Goal: Task Accomplishment & Management: Manage account settings

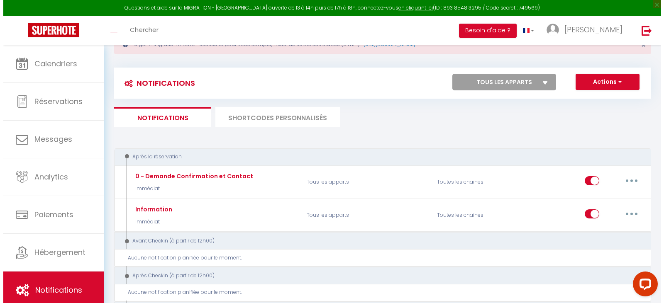
scroll to position [125, 0]
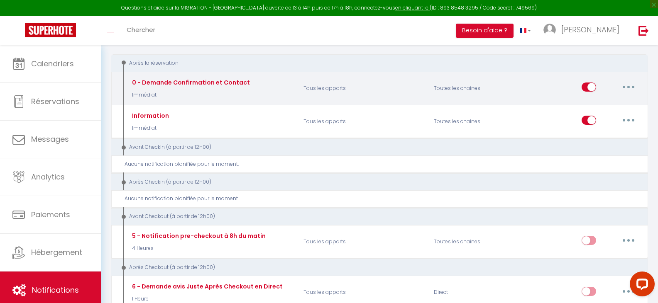
click at [632, 90] on button "button" at bounding box center [628, 87] width 23 height 13
click at [616, 104] on link "Editer" at bounding box center [606, 106] width 61 height 14
type input "0 - Demande Confirmation et Contact"
select select "Immédiat"
select select "if_booking_is_paid"
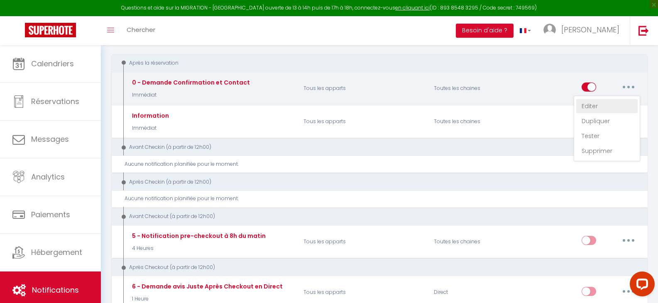
checkbox input "true"
checkbox input "false"
radio input "true"
type input "Merci de confirmer votre réservation - [BOOKING:ID] - [GUEST:FIRST_NAME] [GUEST…"
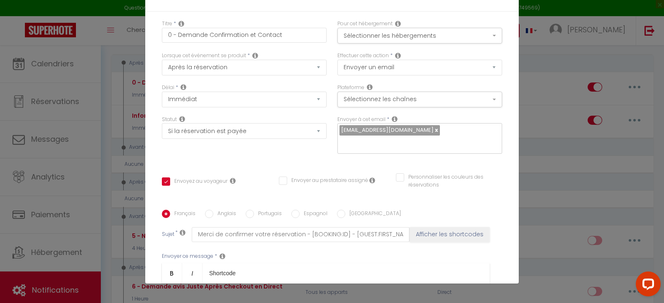
scroll to position [0, 0]
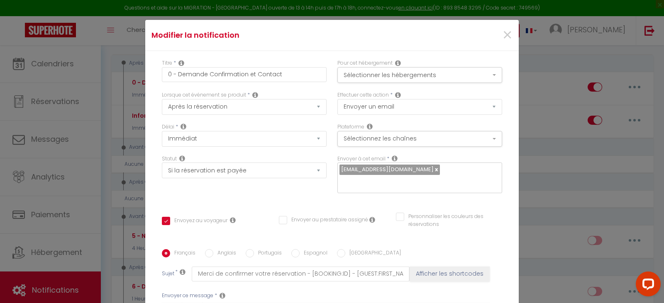
click at [434, 170] on link at bounding box center [436, 170] width 5 height 8
checkbox input "true"
checkbox input "false"
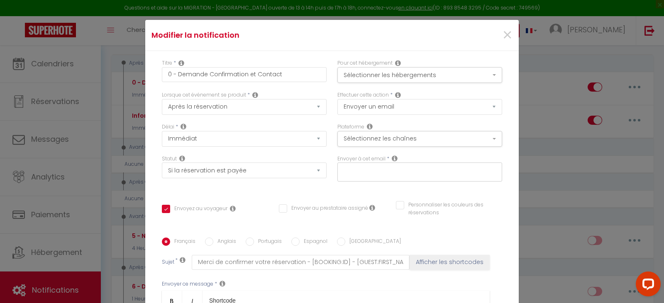
click at [416, 170] on input "text" at bounding box center [418, 170] width 156 height 11
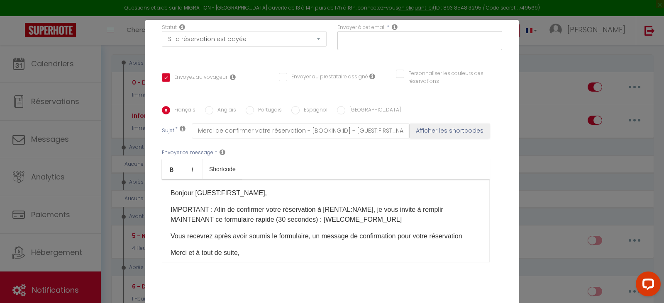
scroll to position [159, 0]
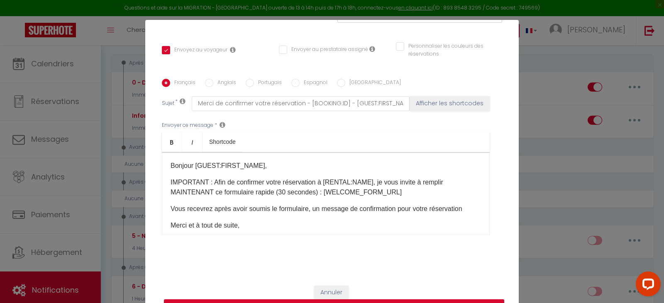
click at [479, 262] on div "Titre * 0 - Demande Confirmation et Contact Pour cet hébergement Sélectionner l…" at bounding box center [332, 85] width 374 height 386
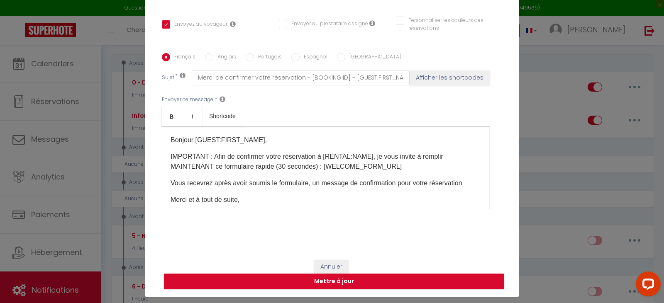
scroll to position [39, 0]
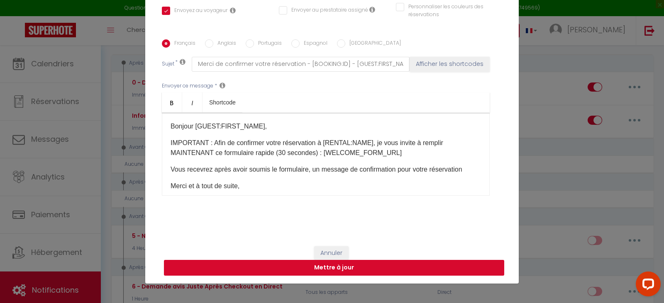
click at [394, 266] on button "Mettre à jour" at bounding box center [334, 268] width 340 height 16
checkbox input "true"
checkbox input "false"
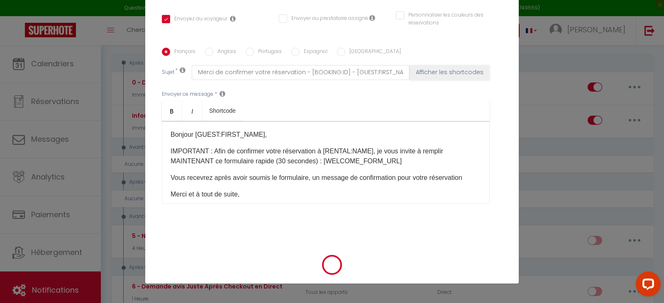
checkbox input "true"
checkbox input "false"
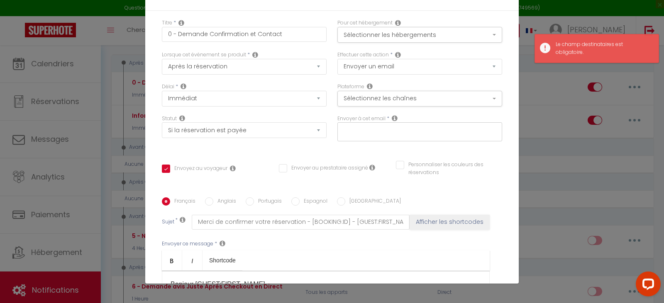
scroll to position [0, 0]
click at [370, 123] on div at bounding box center [419, 132] width 165 height 19
click at [365, 96] on button "Sélectionnez les chaînes" at bounding box center [419, 100] width 165 height 16
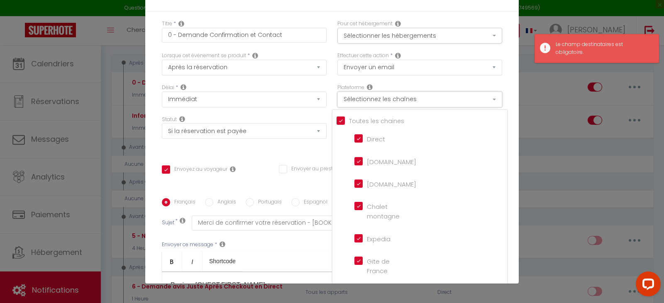
click at [365, 96] on button "Sélectionnez les chaînes" at bounding box center [419, 100] width 165 height 16
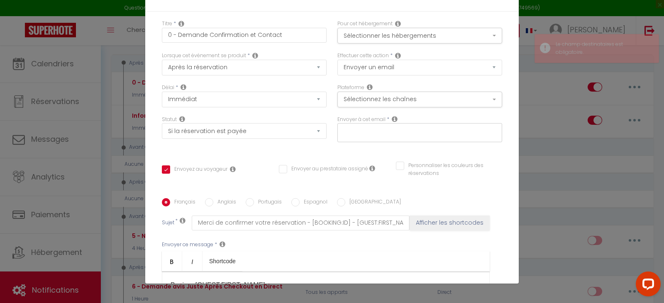
click at [374, 139] on div at bounding box center [419, 132] width 165 height 19
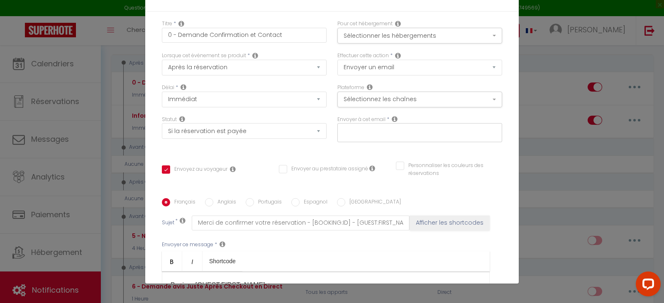
paste input "Thespeakersmart@hotmail.com"
type input "Thespeakersmart@hotmail.com"
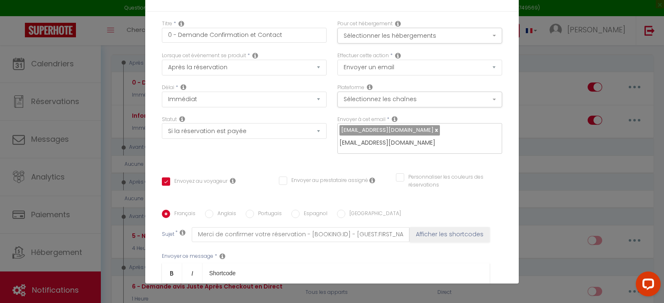
checkbox input "true"
checkbox input "false"
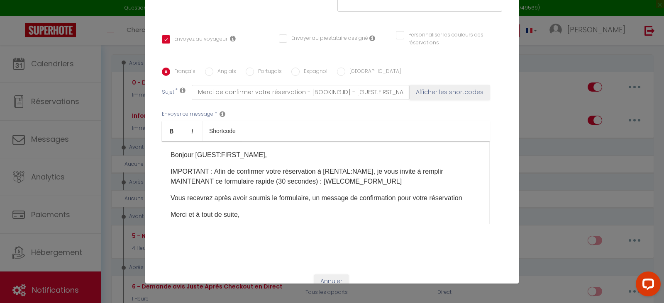
scroll to position [171, 0]
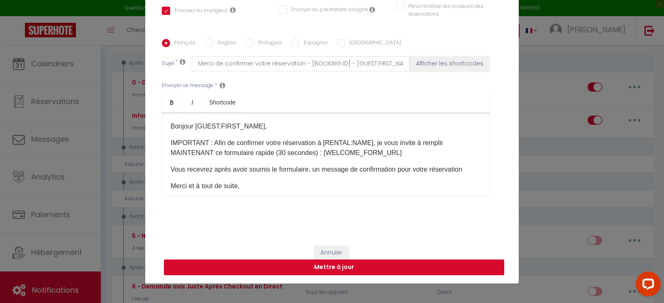
click at [408, 260] on button "Mettre à jour" at bounding box center [334, 268] width 340 height 16
checkbox input "true"
checkbox input "false"
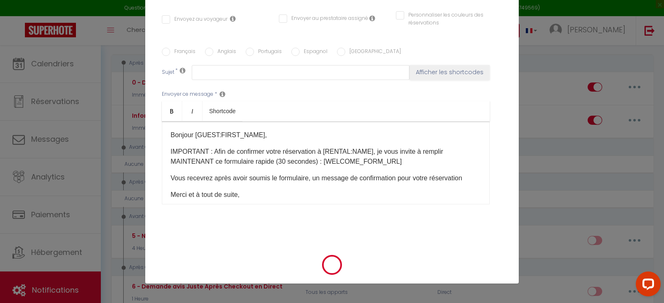
scroll to position [0, 0]
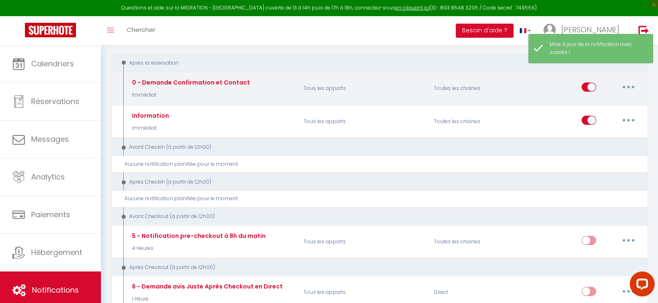
click at [623, 86] on button "button" at bounding box center [628, 87] width 23 height 13
click at [605, 98] on div "Editer Dupliquer Tester Supprimer" at bounding box center [607, 129] width 66 height 66
click at [632, 78] on div "Editer Dupliquer Tester Supprimer" at bounding box center [611, 88] width 59 height 24
click at [623, 84] on button "button" at bounding box center [628, 87] width 23 height 13
click at [595, 110] on link "Editer" at bounding box center [606, 106] width 61 height 14
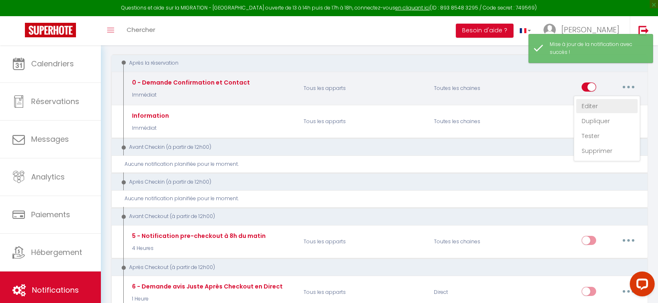
type input "0 - Demande Confirmation et Contact"
select select "Immédiat"
select select "if_booking_is_paid"
checkbox input "true"
checkbox input "false"
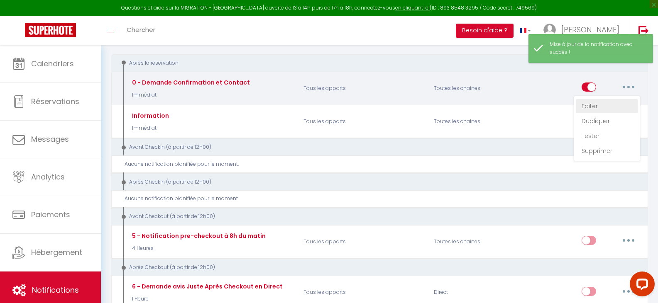
checkbox input "false"
radio input "true"
type input "Merci de confirmer votre réservation - [BOOKING:ID] - [GUEST:FIRST_NAME] [GUEST…"
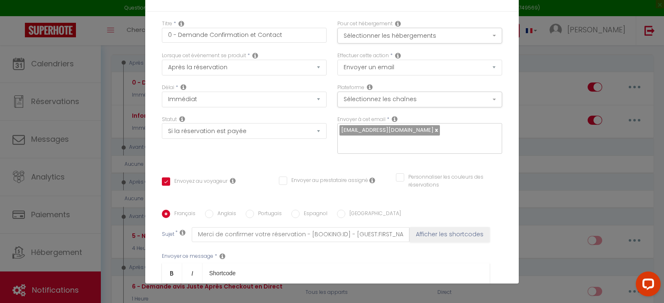
click at [598, 144] on div "Modifier la notification × Titre * 0 - Demande Confirmation et Contact Pour cet…" at bounding box center [332, 151] width 664 height 303
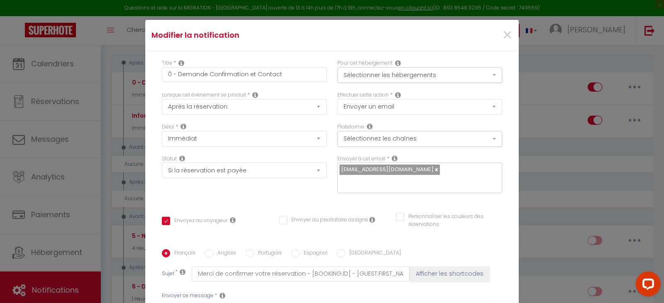
click at [491, 33] on div "×" at bounding box center [456, 35] width 124 height 18
click at [502, 32] on span "×" at bounding box center [507, 35] width 10 height 25
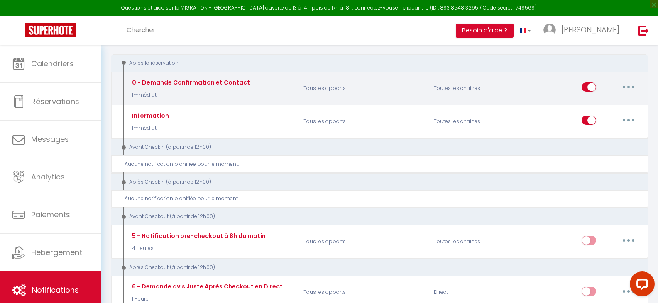
click at [617, 86] on div "Editer Dupliquer Tester Supprimer" at bounding box center [611, 88] width 59 height 24
click at [624, 85] on button "button" at bounding box center [628, 87] width 23 height 13
click at [585, 137] on link "Tester" at bounding box center [606, 136] width 61 height 14
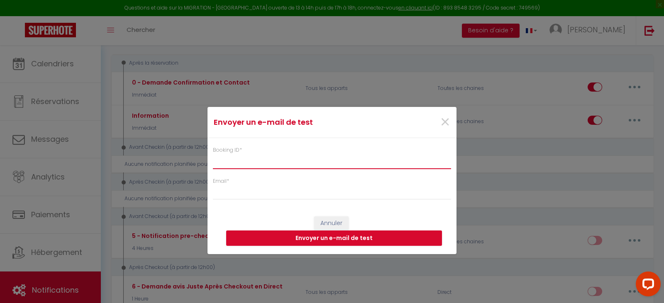
click at [241, 156] on input "Booking ID *" at bounding box center [332, 161] width 238 height 15
type input "12121212"
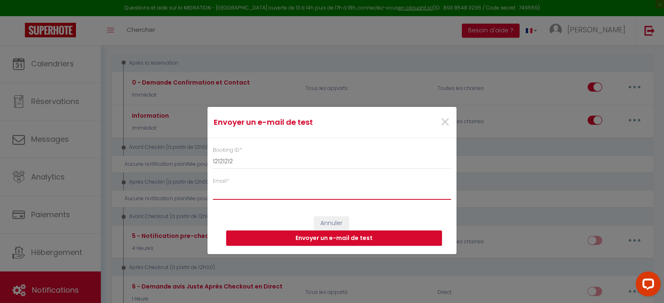
type input "v"
paste input "Thespeakersmart@hotmail.com"
type input "Thespeakersmart@hotmail.com"
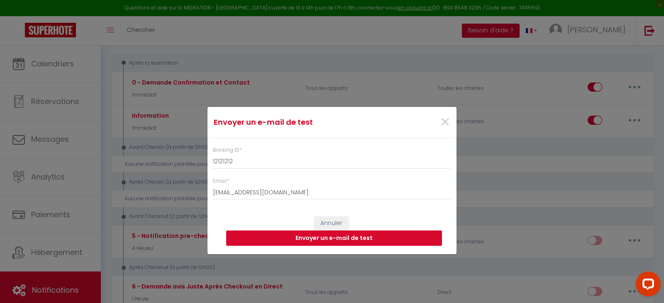
click at [332, 244] on button "Envoyer un e-mail de test" at bounding box center [334, 239] width 216 height 16
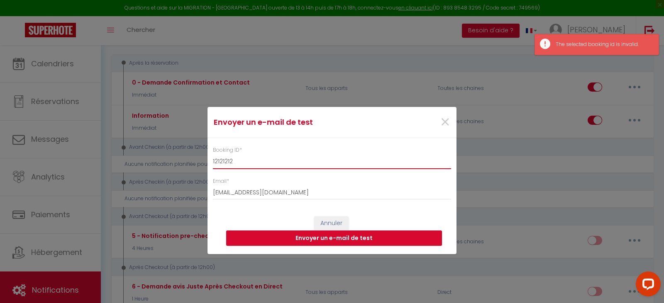
drag, startPoint x: 241, startPoint y: 165, endPoint x: 174, endPoint y: 167, distance: 67.3
click at [174, 167] on div "Envoyer un e-mail de test × Booking ID * 12121212 Email * Thespeakersmart@hotma…" at bounding box center [332, 151] width 664 height 303
click at [177, 159] on div "Envoyer un e-mail de test × Booking ID * Email * Thespeakersmart@hotmail.com An…" at bounding box center [332, 151] width 664 height 303
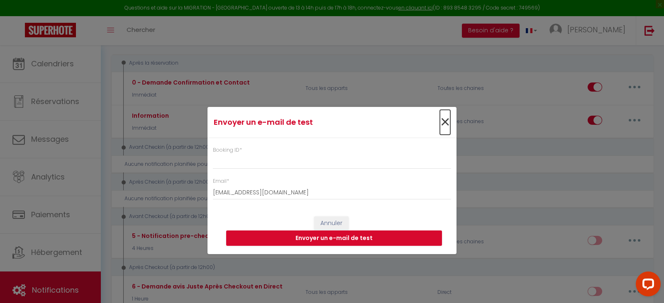
click at [447, 120] on span "×" at bounding box center [445, 122] width 10 height 25
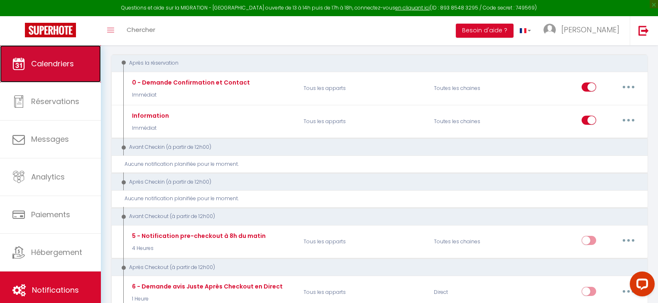
click at [42, 61] on span "Calendriers" at bounding box center [52, 64] width 43 height 10
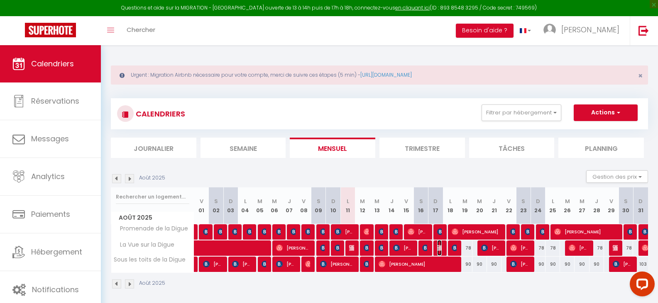
drag, startPoint x: 440, startPoint y: 247, endPoint x: 435, endPoint y: 262, distance: 15.1
click at [440, 247] on img at bounding box center [440, 248] width 7 height 7
select select "OK"
select select "KO"
select select "1"
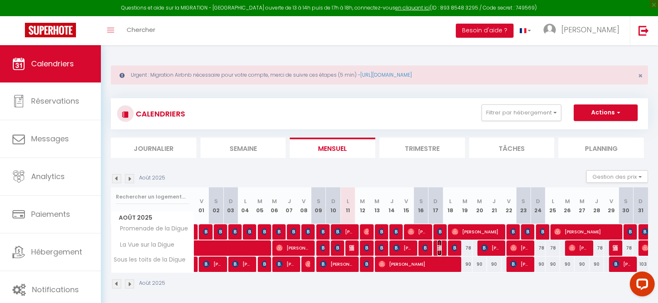
select select "0"
select select "1"
select select
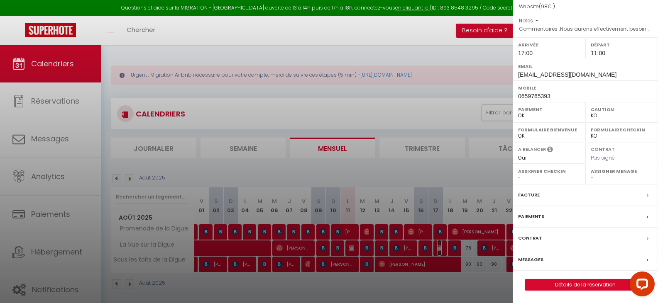
scroll to position [110, 0]
click at [569, 285] on link "Détails de la réservation" at bounding box center [586, 285] width 120 height 11
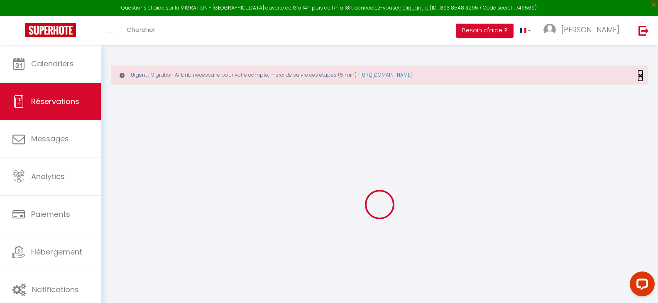
click at [639, 74] on span "×" at bounding box center [640, 76] width 5 height 10
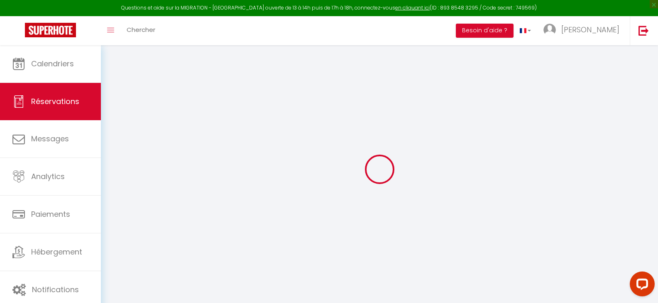
select select
checkbox input "false"
type enfant1 "Nous aurons effectivement besoin du canapé lit svp. Merci d'avance, David"
type input "12"
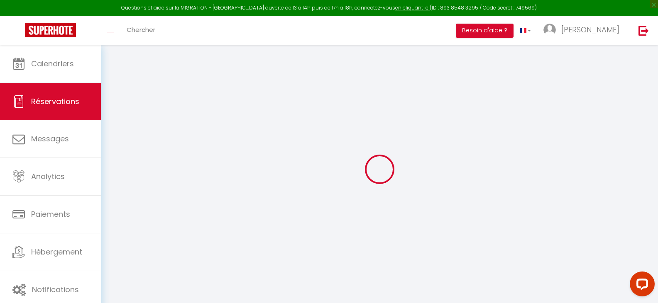
select select
checkbox input "false"
select select "17:00"
select select "11:00"
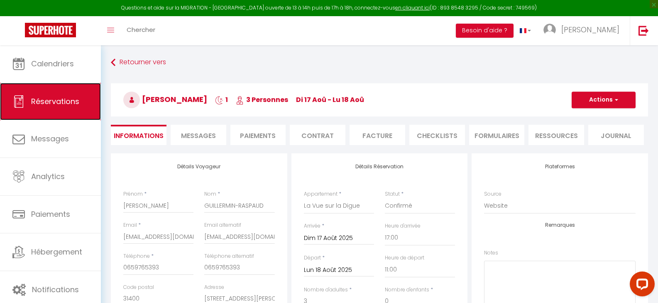
click at [42, 90] on link "Réservations" at bounding box center [50, 101] width 101 height 37
select select "not_cancelled"
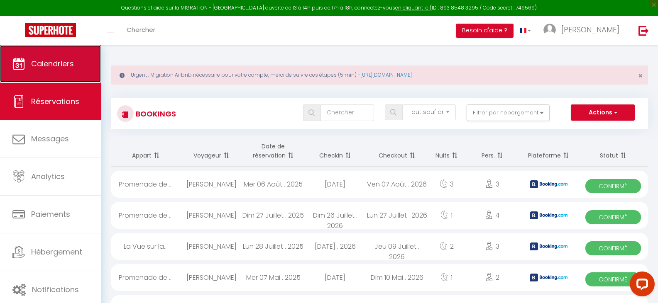
click at [64, 59] on span "Calendriers" at bounding box center [52, 64] width 43 height 10
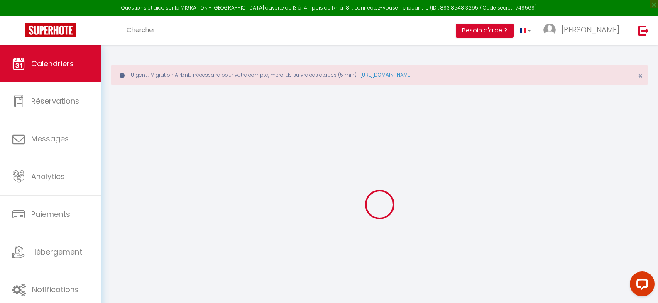
select select
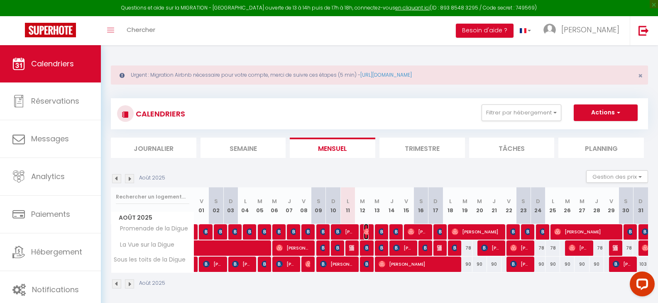
click at [366, 234] on img at bounding box center [367, 232] width 7 height 7
select select "OK"
select select "1"
select select "0"
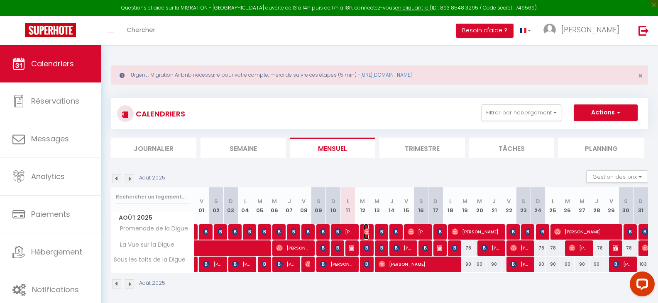
select select "1"
select select
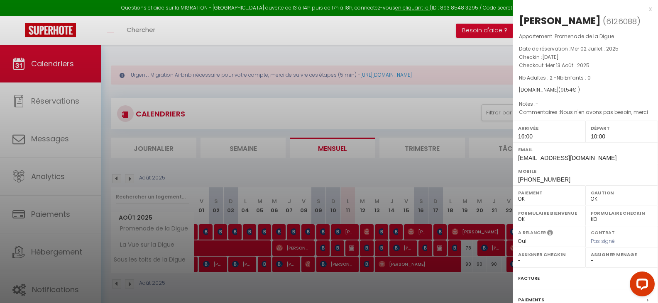
click at [389, 230] on div at bounding box center [329, 151] width 658 height 303
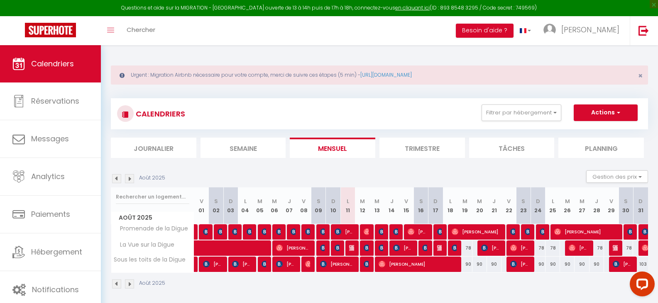
click at [435, 245] on div at bounding box center [440, 249] width 15 height 16
click at [438, 249] on img at bounding box center [440, 248] width 7 height 7
select select "KO"
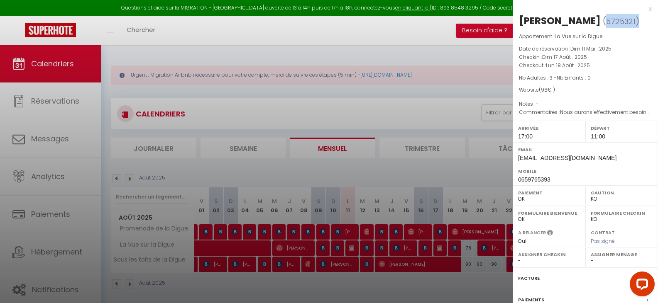
drag, startPoint x: 572, startPoint y: 42, endPoint x: 524, endPoint y: 45, distance: 48.2
click at [524, 28] on h2 "David GUILLERMIN-RASPAUD ( 5725321 )" at bounding box center [585, 21] width 133 height 14
click at [244, 130] on div at bounding box center [329, 151] width 658 height 303
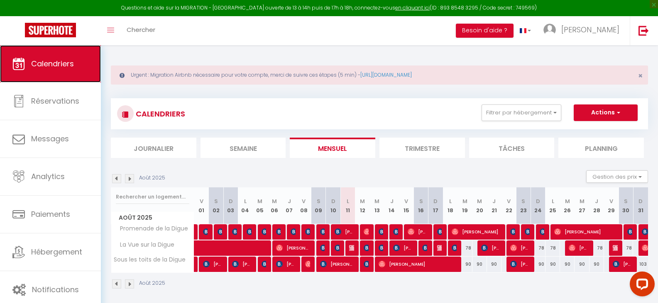
click at [61, 81] on link "Calendriers" at bounding box center [50, 63] width 101 height 37
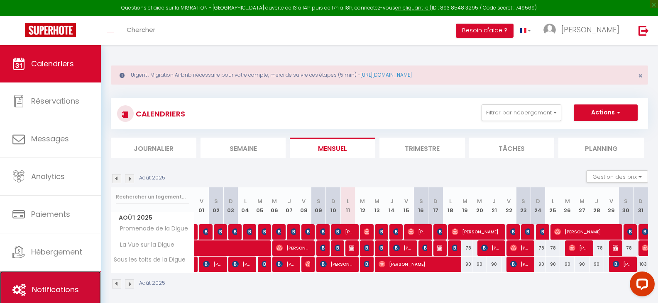
click at [65, 289] on span "Notifications" at bounding box center [55, 290] width 47 height 10
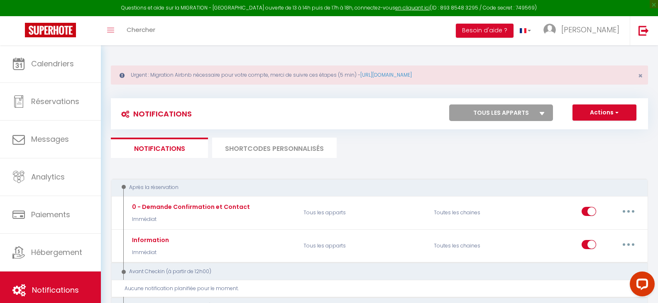
select select
checkbox input "false"
select select
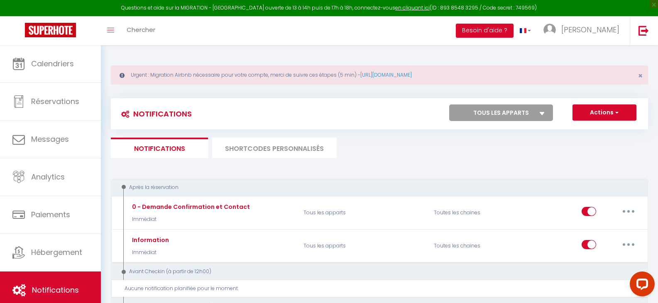
checkbox input "false"
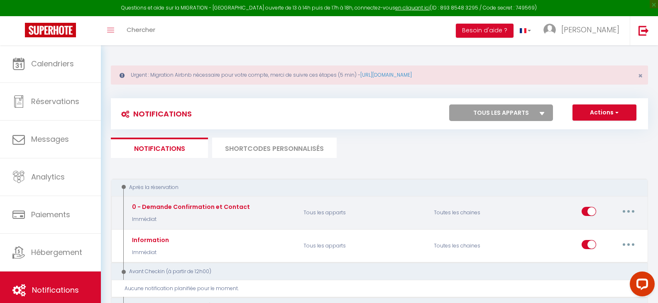
click at [635, 208] on button "button" at bounding box center [628, 211] width 23 height 13
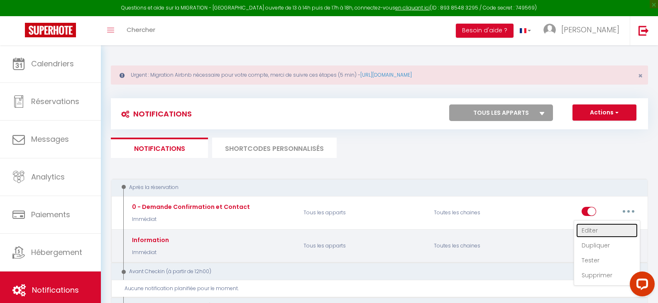
click at [606, 231] on link "Editer" at bounding box center [606, 231] width 61 height 14
type input "0 - Demande Confirmation et Contact"
select select "Immédiat"
select select "if_booking_is_paid"
checkbox input "true"
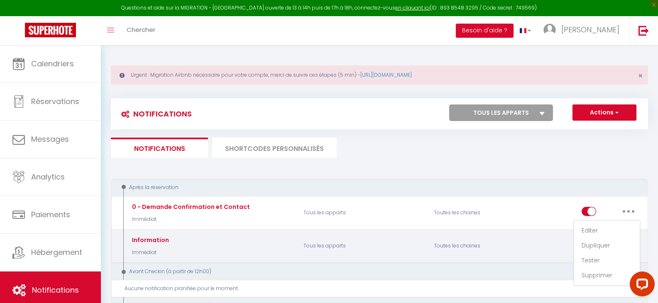
checkbox input "false"
radio input "true"
type input "Merci de confirmer votre réservation - [BOOKING:ID] - [GUEST:FIRST_NAME] [GUEST…"
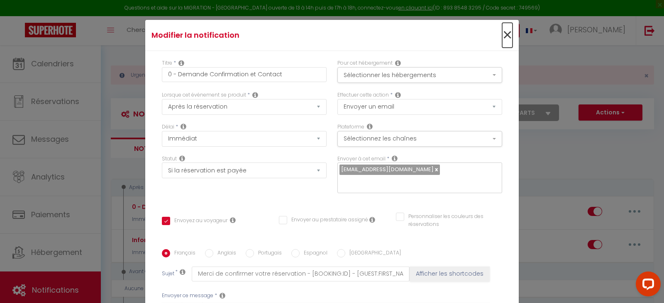
click at [502, 31] on span "×" at bounding box center [507, 35] width 10 height 25
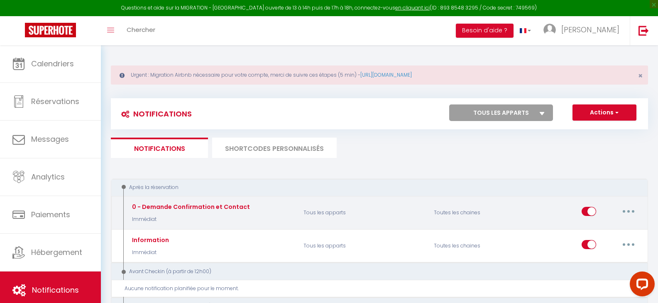
click at [620, 209] on button "button" at bounding box center [628, 211] width 23 height 13
click at [582, 264] on link "Tester" at bounding box center [606, 261] width 61 height 14
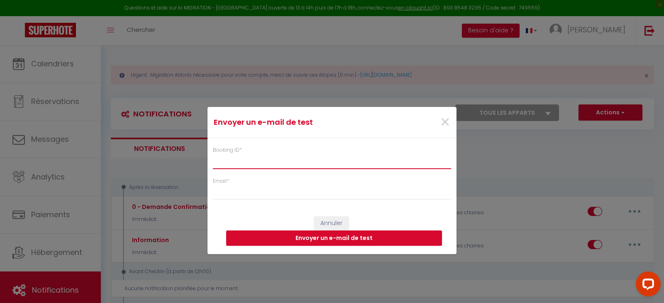
click at [225, 159] on input "Booking ID *" at bounding box center [332, 161] width 238 height 15
type input "5725321"
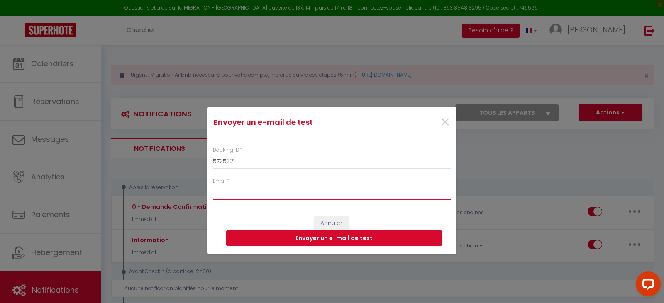
click at [241, 195] on input "Email *" at bounding box center [332, 192] width 238 height 15
paste input "Thespeakersmart@hotmail.com"
type input "Thespeakersmart@hotmail.com"
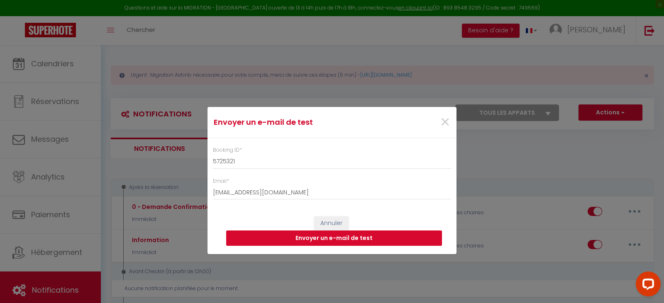
click at [311, 241] on button "Envoyer un e-mail de test" at bounding box center [334, 239] width 216 height 16
click at [545, 154] on div "Envoyer un e-mail de test × Booking ID * 5725321 Email * Thespeakersmart@hotmai…" at bounding box center [332, 151] width 664 height 303
drag, startPoint x: 448, startPoint y: 118, endPoint x: 575, endPoint y: 202, distance: 152.4
click at [448, 118] on span "×" at bounding box center [445, 122] width 10 height 25
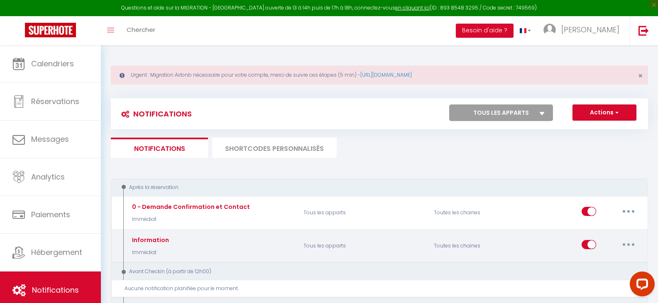
click at [628, 244] on icon "button" at bounding box center [628, 245] width 2 height 2
click at [595, 262] on link "Editer" at bounding box center [606, 264] width 61 height 14
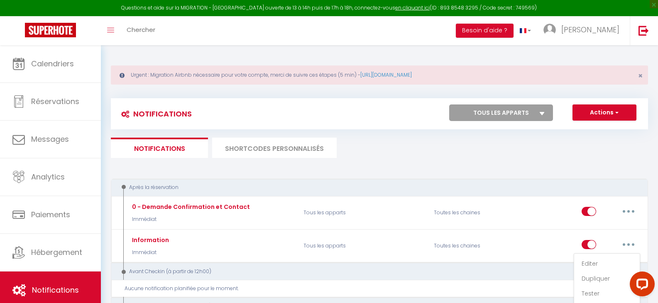
type input "Information"
select select
checkbox input "true"
checkbox input "false"
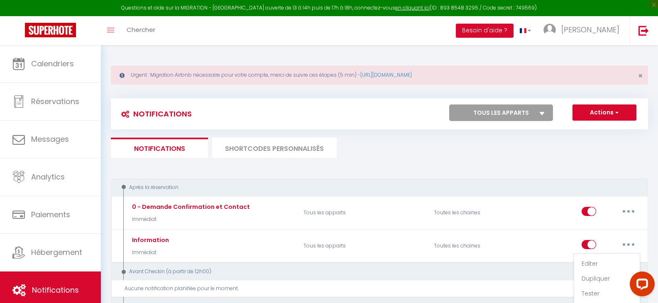
type input "Votre séjour [RENTAL:NAME]"
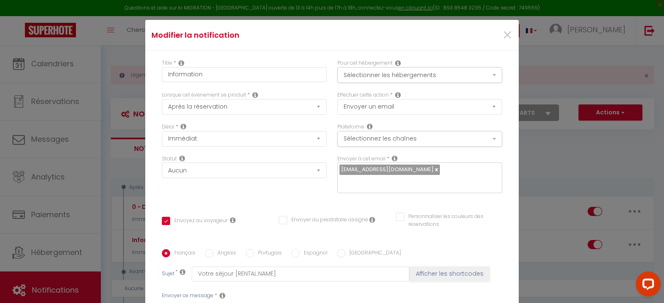
click at [434, 171] on link at bounding box center [436, 170] width 5 height 8
checkbox input "true"
checkbox input "false"
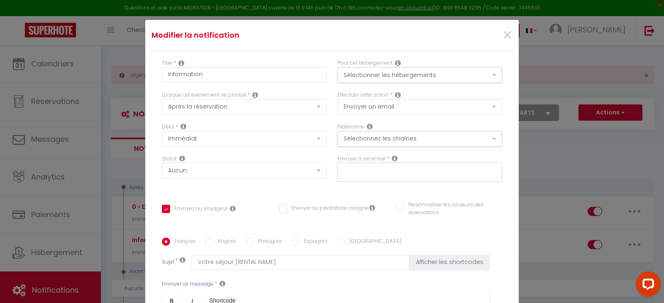
click at [408, 175] on input "text" at bounding box center [418, 170] width 156 height 11
paste input "Thespeakersmart@hotmail.com"
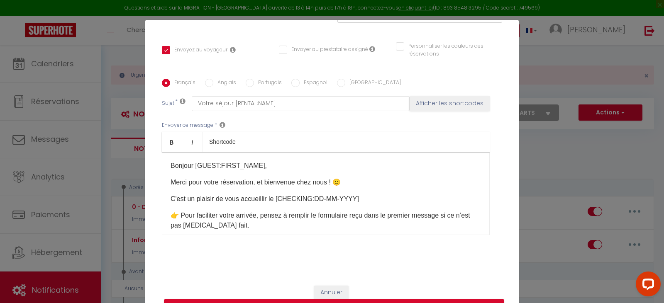
type input "Thespeakersmart@hotmail.com"
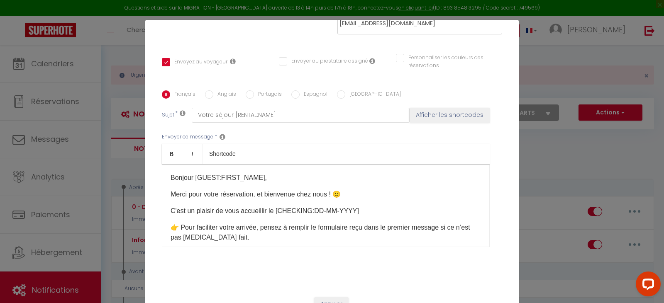
checkbox input "true"
checkbox input "false"
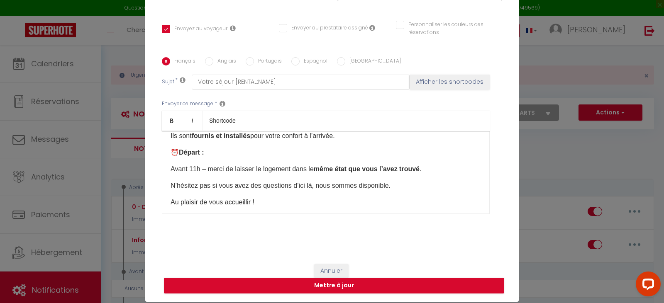
scroll to position [39, 0]
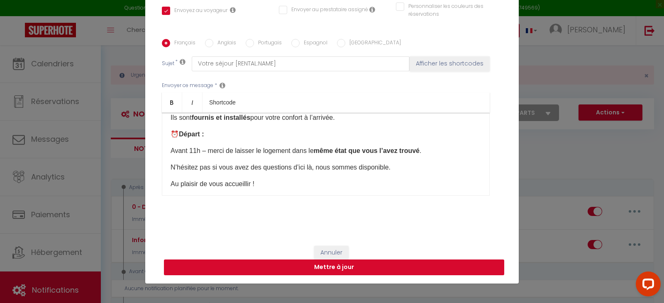
click at [284, 266] on button "Mettre à jour" at bounding box center [334, 268] width 340 height 16
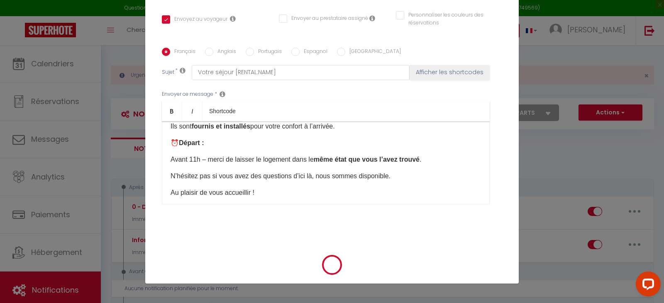
checkbox input "true"
checkbox input "false"
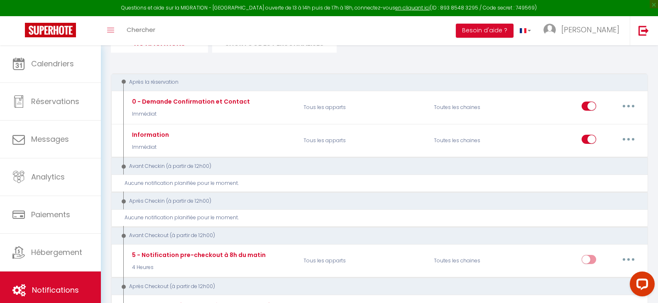
scroll to position [111, 0]
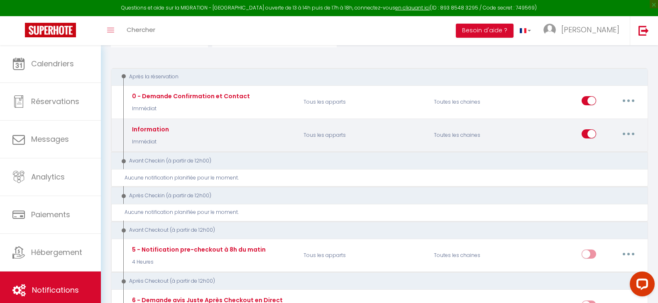
click at [630, 131] on button "button" at bounding box center [628, 133] width 23 height 13
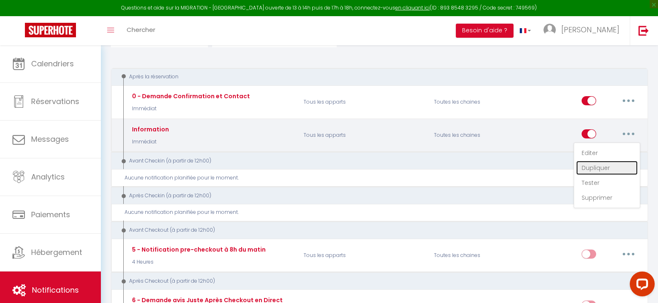
click at [606, 168] on link "Dupliquer" at bounding box center [606, 168] width 61 height 14
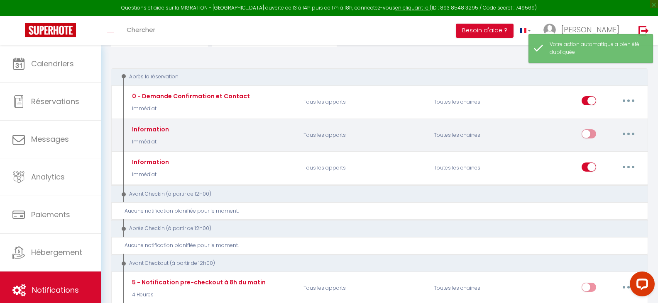
click at [636, 127] on button "button" at bounding box center [628, 133] width 23 height 13
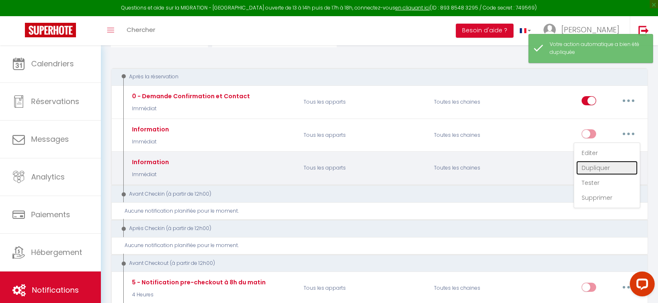
click at [578, 170] on link "Dupliquer" at bounding box center [606, 168] width 61 height 14
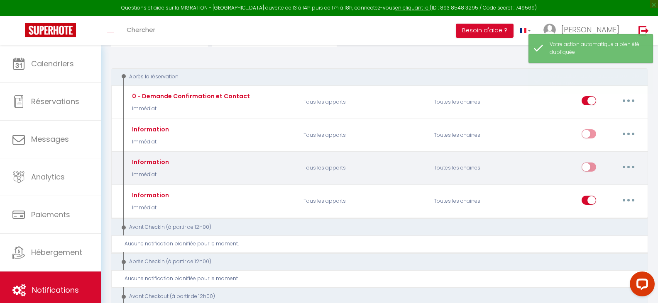
click at [407, 168] on p "Tous les apparts" at bounding box center [363, 168] width 130 height 24
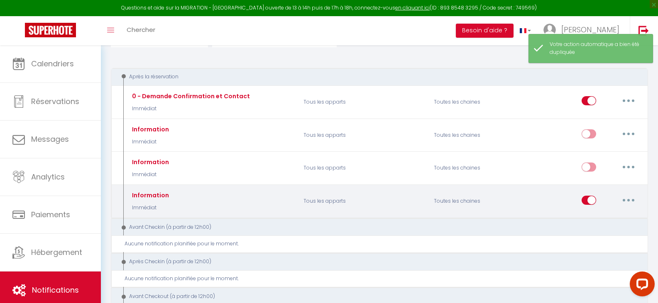
click at [622, 200] on button "button" at bounding box center [628, 200] width 23 height 13
click at [602, 218] on link "Editer" at bounding box center [606, 219] width 61 height 14
type input "Information"
select select "Immédiat"
select select
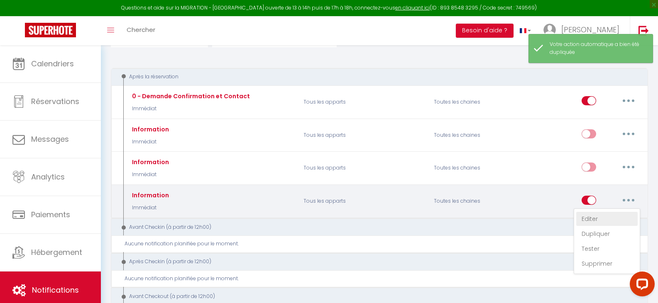
checkbox input "true"
checkbox input "false"
radio input "true"
type input "Votre séjour [RENTAL:NAME]"
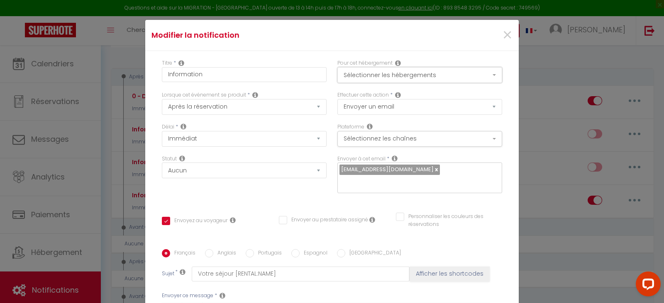
click at [376, 77] on button "Sélectionner les hébergements" at bounding box center [419, 75] width 165 height 16
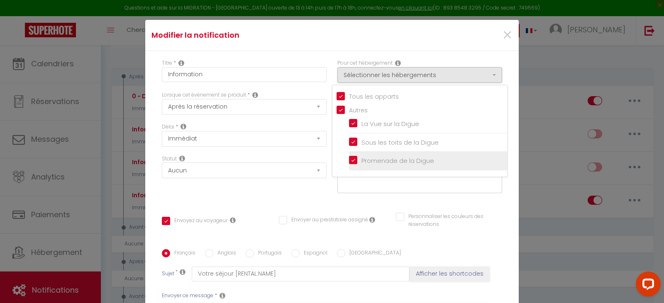
click at [350, 164] on input "Promenade de la Digue" at bounding box center [428, 161] width 158 height 8
checkbox input "false"
checkbox input "true"
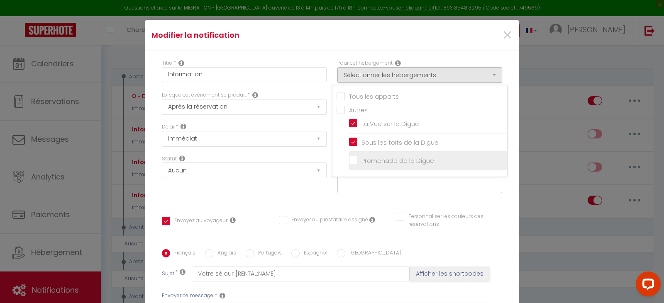
checkbox input "false"
click at [352, 161] on input "Promenade de la Digue" at bounding box center [428, 161] width 158 height 8
checkbox input "true"
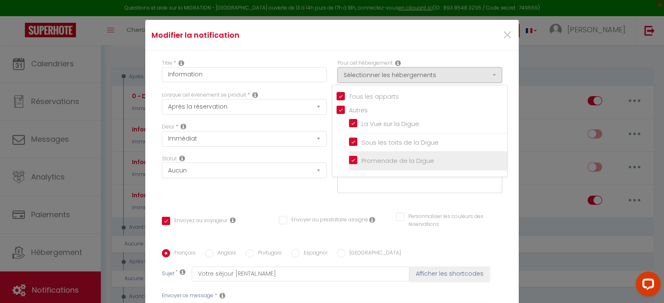
checkbox input "true"
checkbox input "false"
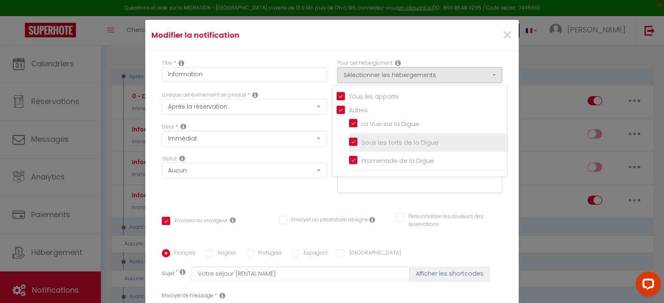
click at [353, 139] on input "Sous les toits de la Digue" at bounding box center [428, 143] width 158 height 8
checkbox input "false"
checkbox input "true"
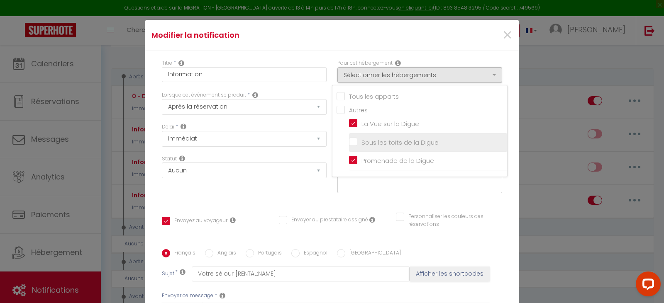
checkbox input "false"
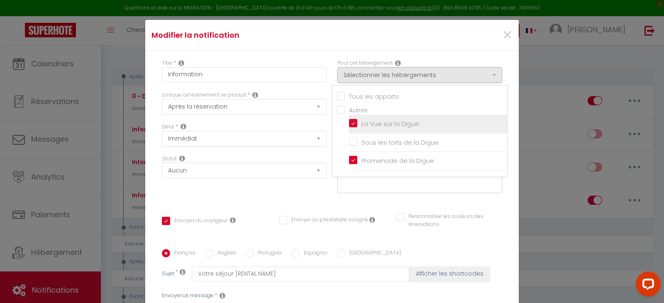
click at [353, 117] on li "La Vue sur la Digue" at bounding box center [428, 124] width 158 height 19
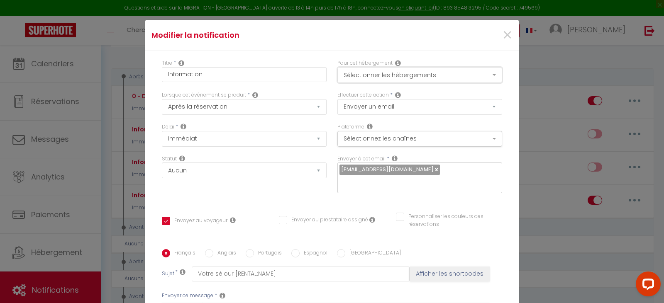
click at [368, 80] on button "Sélectionner les hébergements" at bounding box center [419, 75] width 165 height 16
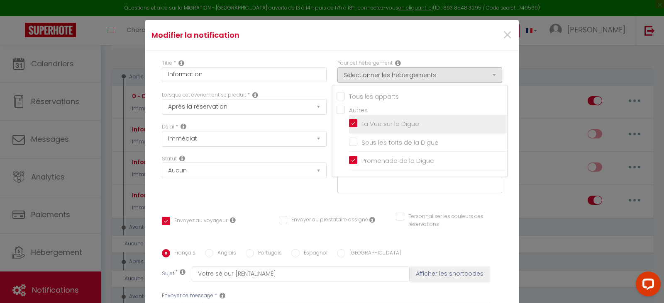
click at [351, 121] on input "La Vue sur la Digue" at bounding box center [428, 124] width 158 height 8
checkbox input "false"
click at [310, 190] on div "Statut Aucun Si la réservation est payée Si réservation non payée Si la caution…" at bounding box center [244, 178] width 176 height 47
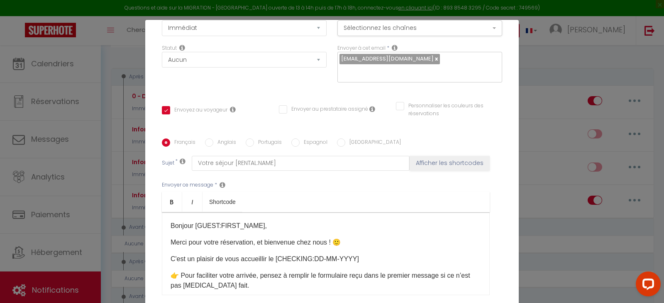
scroll to position [166, 0]
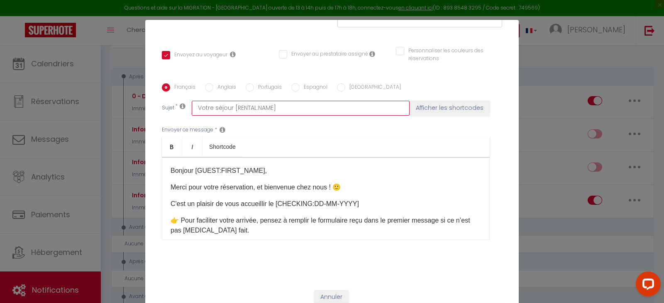
drag, startPoint x: 307, startPoint y: 108, endPoint x: 231, endPoint y: 126, distance: 78.0
click at [231, 126] on div "Français Anglais Portugais Espagnol Italien Sujet * Votre séjour [RENTAL:NAME] …" at bounding box center [332, 166] width 345 height 167
type input "Votre séjour à"
checkbox input "true"
checkbox input "false"
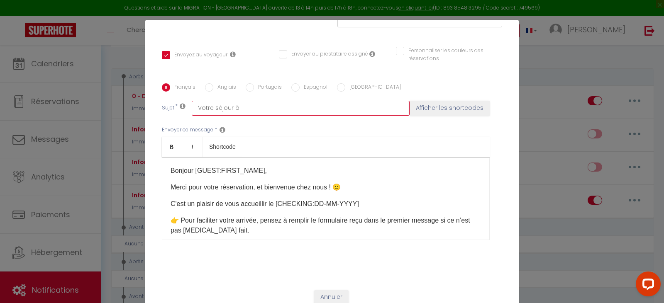
checkbox input "false"
type input "Votre séjour à"
checkbox input "true"
checkbox input "false"
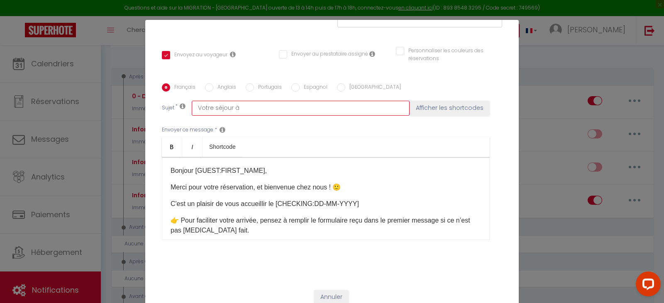
type input "Votre séjour à L"
checkbox input "true"
checkbox input "false"
type input "Votre séjour à La"
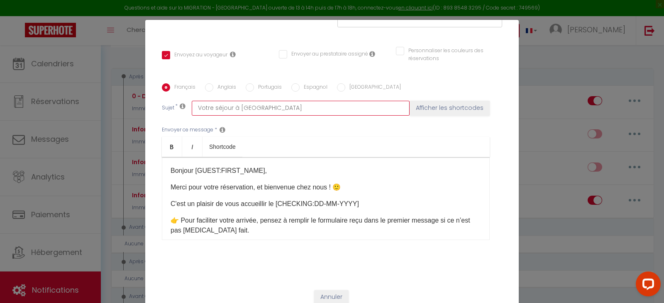
checkbox input "true"
checkbox input "false"
type input "Votre séjour à La"
checkbox input "true"
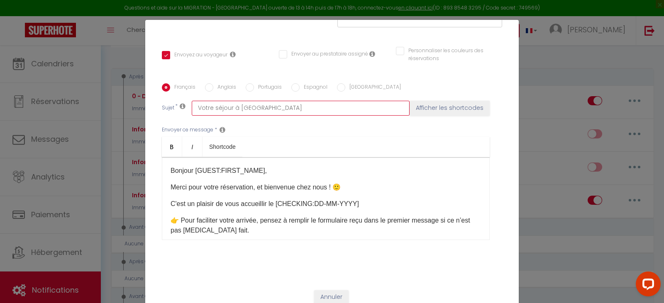
checkbox input "false"
type input "Votre séjour à La p"
checkbox input "true"
checkbox input "false"
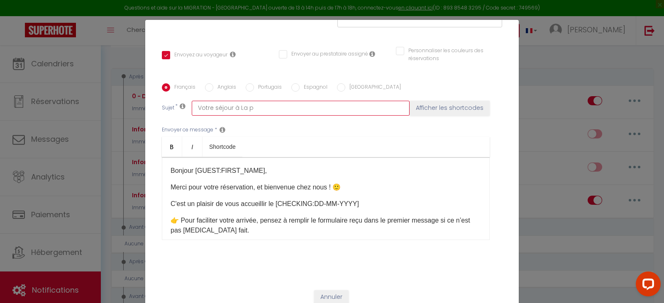
checkbox input "false"
type input "Votre séjour à La pr"
checkbox input "true"
checkbox input "false"
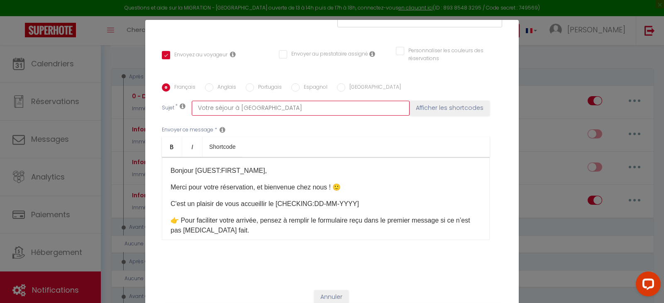
type input "Votre séjour à La pro"
checkbox input "true"
checkbox input "false"
type input "Votre séjour à La prom"
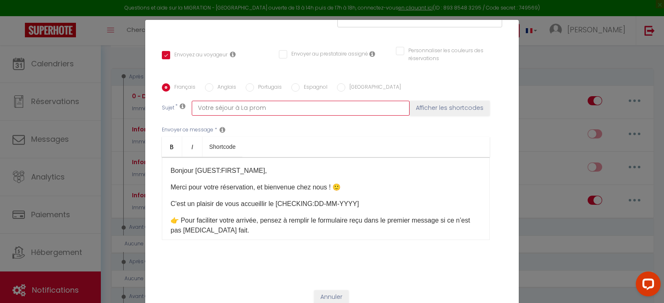
checkbox input "true"
checkbox input "false"
type input "Votre séjour à La prome"
checkbox input "true"
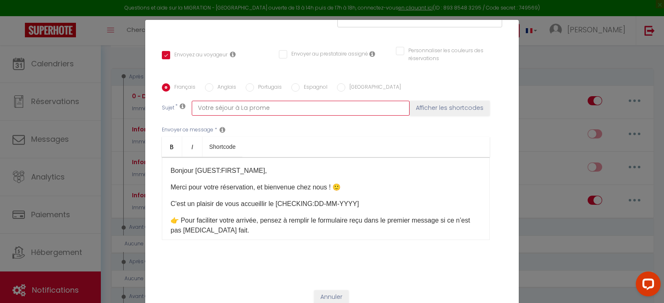
checkbox input "false"
type input "Votre séjour à La promen"
checkbox input "true"
checkbox input "false"
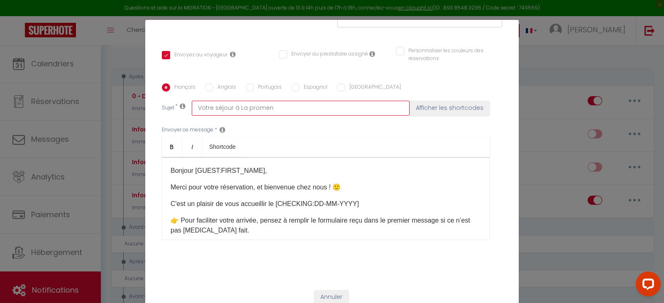
checkbox input "false"
type input "Votre séjour à La promena"
checkbox input "true"
checkbox input "false"
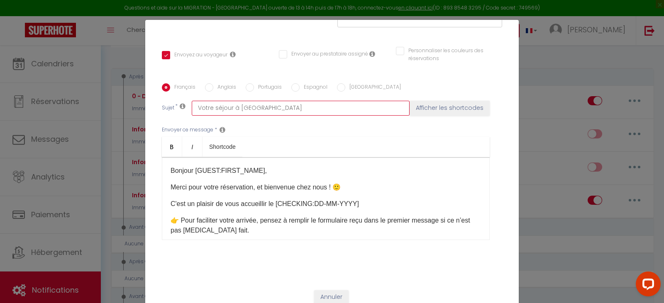
type input "Votre séjour à La promenad"
checkbox input "true"
checkbox input "false"
type input "Votre séjour à La promenade"
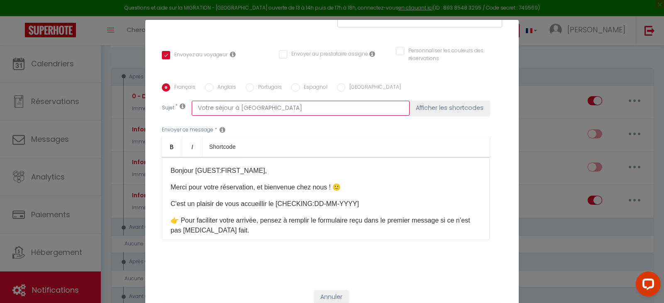
checkbox input "true"
checkbox input "false"
type input "Votre séjour à La promenade"
checkbox input "true"
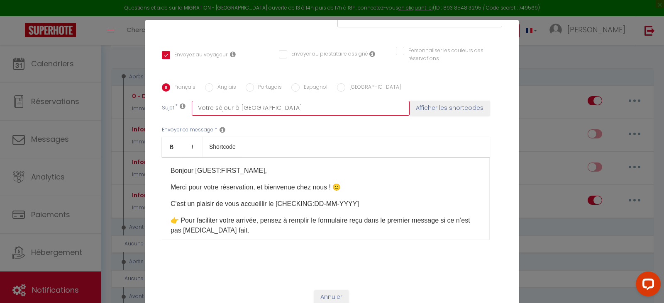
checkbox input "false"
type input "Votre séjour à La promenade"
checkbox input "true"
checkbox input "false"
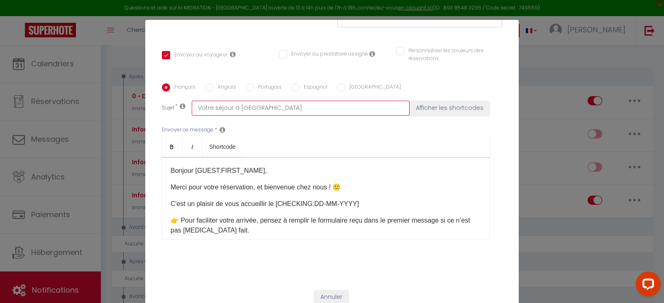
checkbox input "false"
type input "Votre séjour à La promenad"
checkbox input "true"
checkbox input "false"
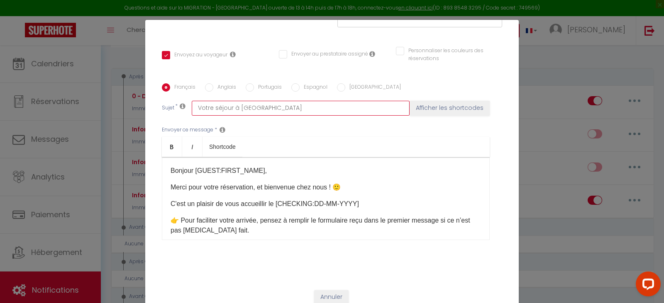
type input "Votre séjour à La promen"
checkbox input "true"
checkbox input "false"
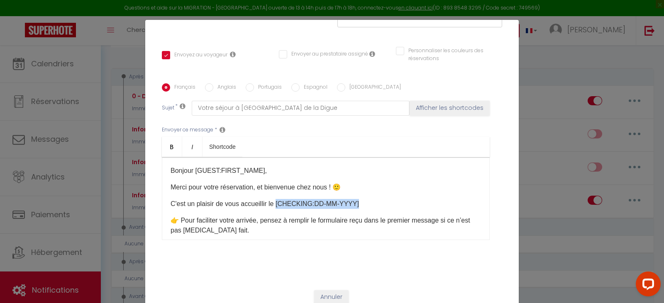
drag, startPoint x: 359, startPoint y: 205, endPoint x: 274, endPoint y: 206, distance: 84.3
click at [274, 206] on p "C'est un plaisir de vous accueillir le [CHECKING:DD-MM-YYYY]​" at bounding box center [326, 204] width 310 height 10
click at [443, 103] on button "Afficher les shortcodes" at bounding box center [450, 108] width 80 height 15
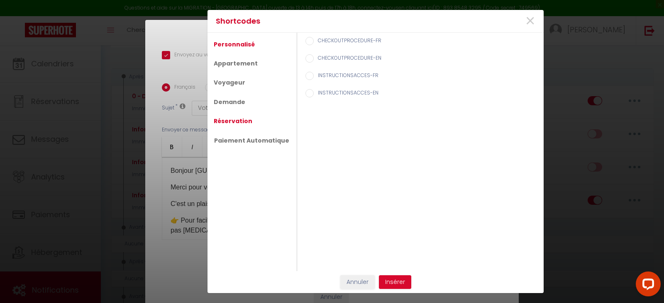
click at [230, 115] on link "Réservation" at bounding box center [233, 121] width 47 height 15
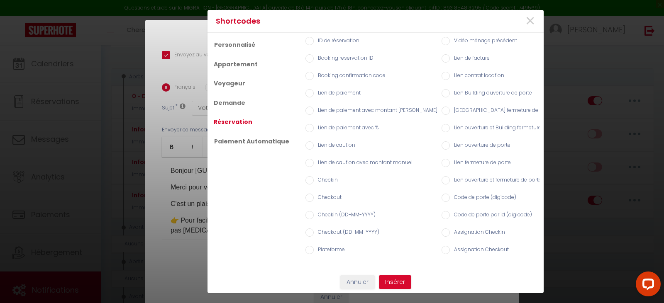
click at [318, 176] on label "Checkin" at bounding box center [326, 180] width 24 height 9
click at [314, 176] on input "Checkin" at bounding box center [310, 180] width 8 height 8
click at [387, 285] on button "Insérer" at bounding box center [395, 283] width 32 height 14
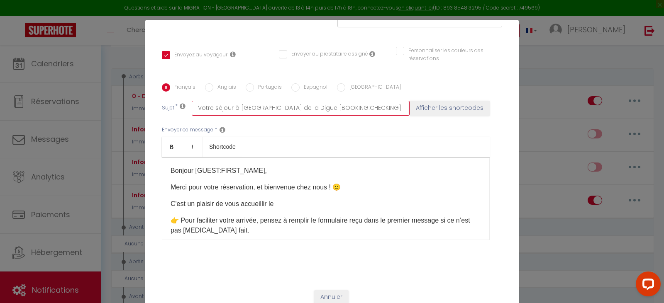
drag, startPoint x: 379, startPoint y: 104, endPoint x: 313, endPoint y: 133, distance: 71.7
click at [313, 133] on div "Français Anglais Portugais Espagnol Italien Sujet * Votre séjour à La Promenade…" at bounding box center [332, 166] width 345 height 167
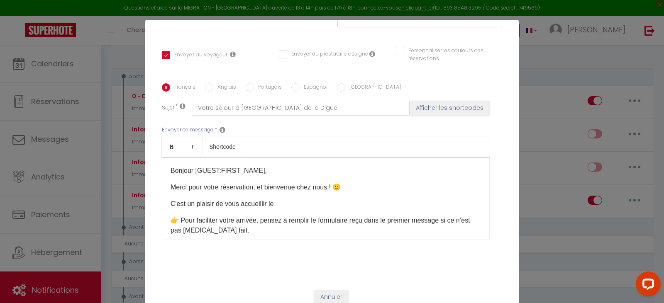
click at [318, 205] on p "C'est un plaisir de vous accueillir le" at bounding box center [326, 204] width 310 height 10
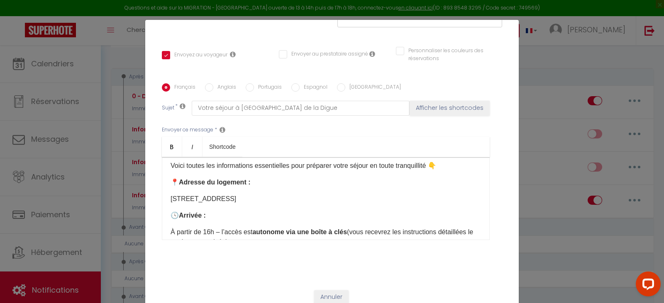
scroll to position [55, 0]
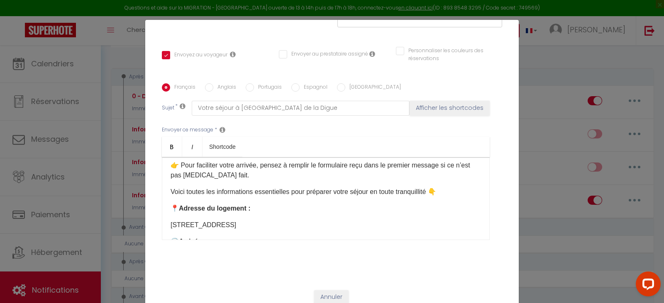
click at [319, 225] on p "7 rue Place Thiers, 55100 Verdun" at bounding box center [326, 225] width 310 height 10
click at [224, 225] on p "7 rue Place Thiers, 55100 Verdun" at bounding box center [326, 225] width 310 height 10
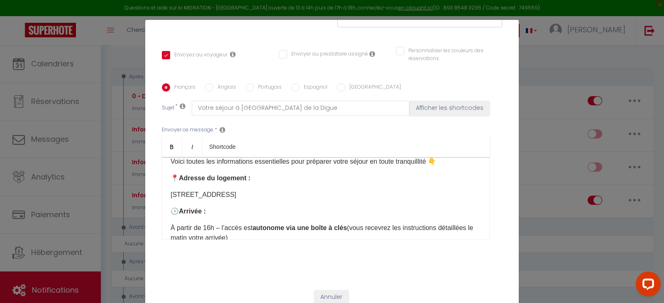
scroll to position [111, 0]
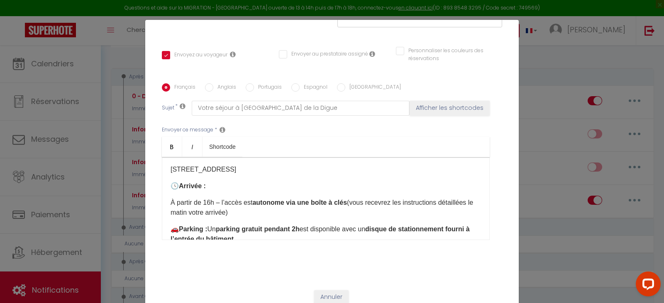
click at [286, 171] on p "7 rue Place Thiers, 55100 Verdun" at bounding box center [326, 170] width 310 height 10
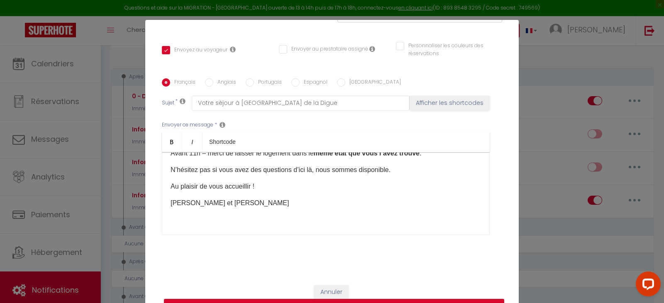
scroll to position [39, 0]
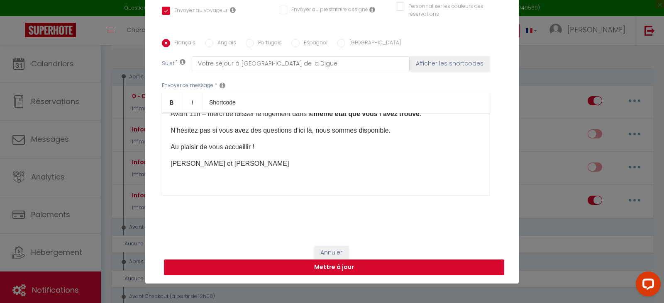
click at [307, 265] on button "Mettre à jour" at bounding box center [334, 268] width 340 height 16
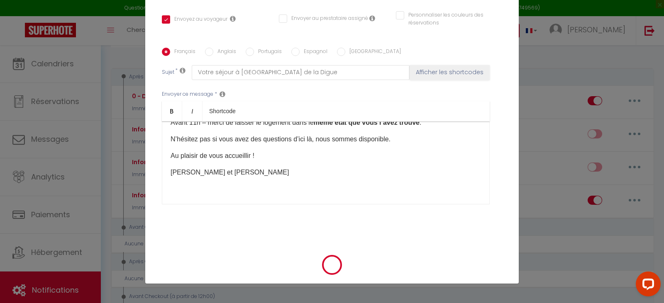
scroll to position [162, 0]
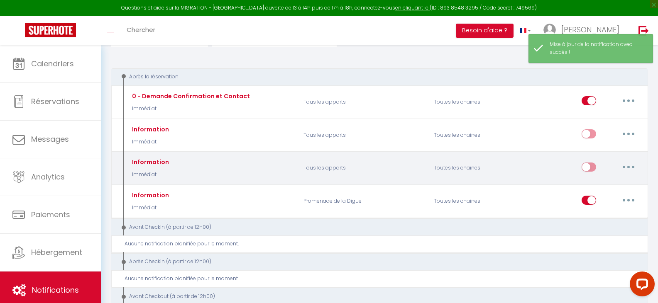
click at [626, 167] on button "button" at bounding box center [628, 167] width 23 height 13
click at [588, 187] on link "Editer" at bounding box center [606, 186] width 61 height 14
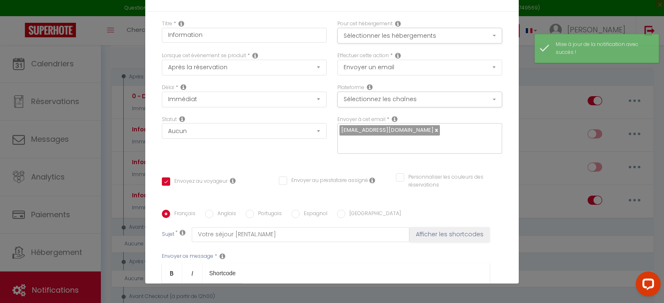
scroll to position [0, 0]
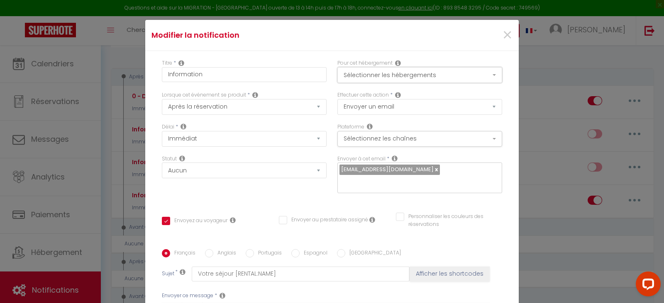
click at [367, 75] on button "Sélectionner les hébergements" at bounding box center [419, 75] width 165 height 16
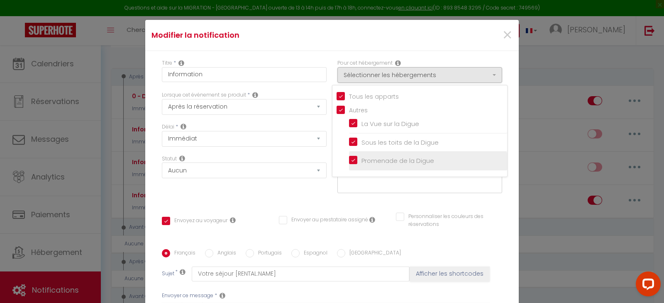
drag, startPoint x: 352, startPoint y: 160, endPoint x: 355, endPoint y: 154, distance: 7.1
click at [352, 160] on input "Promenade de la Digue" at bounding box center [428, 161] width 158 height 8
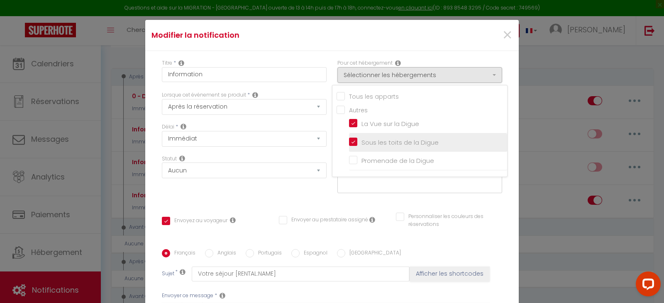
click at [361, 141] on input "Sous les toits de la Digue" at bounding box center [428, 143] width 158 height 8
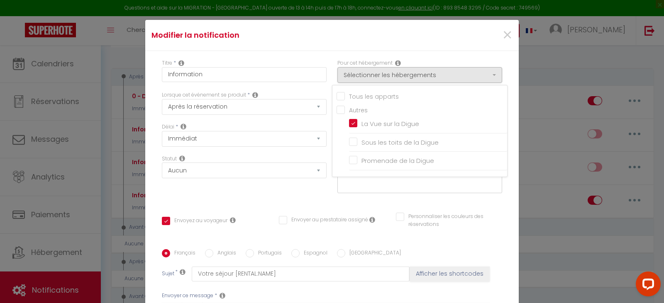
click at [229, 196] on div "Statut Aucun Si la réservation est payée Si réservation non payée Si la caution…" at bounding box center [244, 178] width 176 height 47
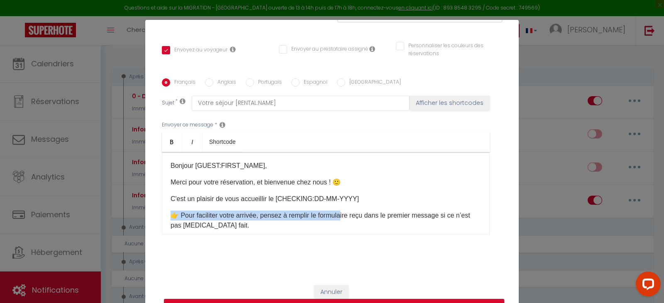
drag, startPoint x: 357, startPoint y: 198, endPoint x: 413, endPoint y: 200, distance: 56.5
click at [349, 213] on div "Bonjour [GUEST:FIRST_NAME]​, Merci pour votre réservation, et bienvenue chez no…" at bounding box center [326, 193] width 328 height 83
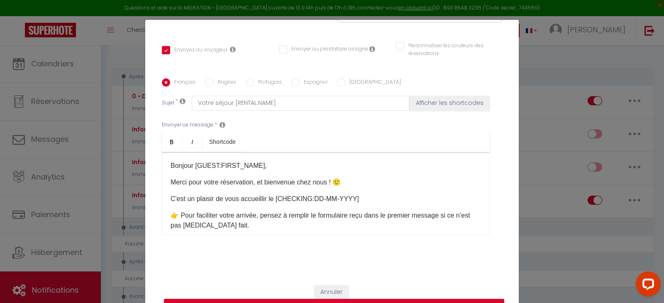
drag, startPoint x: 532, startPoint y: 154, endPoint x: 580, endPoint y: 140, distance: 50.2
click at [532, 154] on div "Modifier la notification × Titre * Information Pour cet hébergement Sélectionne…" at bounding box center [332, 151] width 664 height 303
click at [558, 120] on div "Modifier la notification × Titre * Information Pour cet hébergement Sélectionne…" at bounding box center [332, 151] width 664 height 303
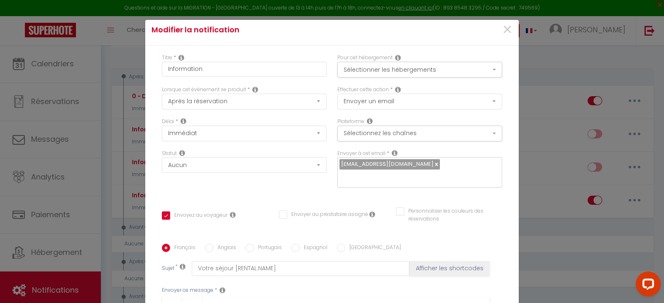
scroll to position [5, 0]
click at [503, 29] on div "×" at bounding box center [456, 30] width 124 height 18
click at [502, 29] on span "×" at bounding box center [507, 30] width 10 height 25
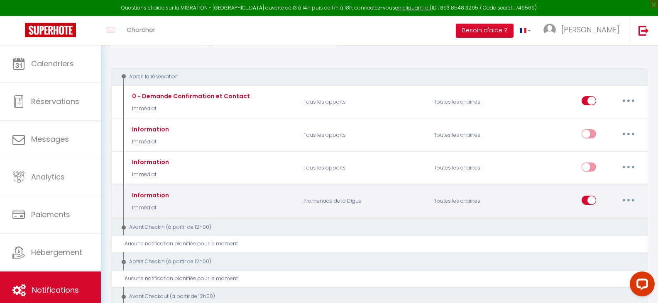
click at [634, 204] on button "button" at bounding box center [628, 200] width 23 height 13
click at [594, 252] on link "Tester" at bounding box center [606, 249] width 61 height 14
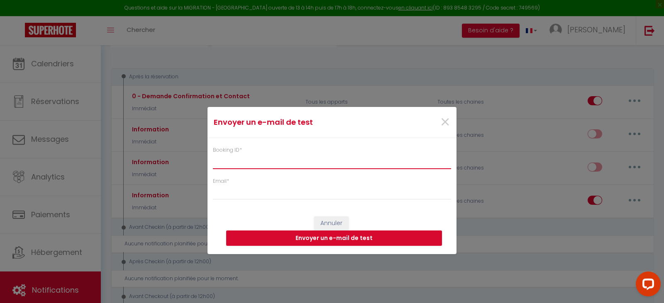
click at [282, 168] on input "Booking ID *" at bounding box center [332, 161] width 238 height 15
click at [222, 163] on input "5735321" at bounding box center [332, 161] width 238 height 15
click at [236, 203] on form "Envoyer un e-mail de test × Booking ID * 5725321 Email * Annuler Envoyer un e-m…" at bounding box center [332, 181] width 249 height 148
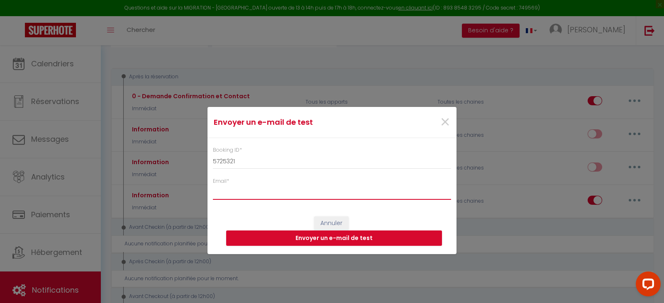
click at [237, 197] on input "Email *" at bounding box center [332, 192] width 238 height 15
paste input "[BOOKING:CHECKING]"
drag, startPoint x: 288, startPoint y: 193, endPoint x: 138, endPoint y: 195, distance: 149.9
click at [138, 195] on div "Envoyer un e-mail de test × Booking ID * 5725321 Email * [BOOKING:CHECKING] Ann…" at bounding box center [332, 151] width 664 height 303
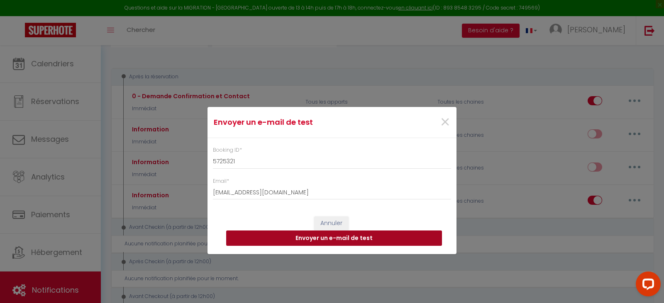
click button "Envoyer un e-mail de test" at bounding box center [334, 239] width 216 height 16
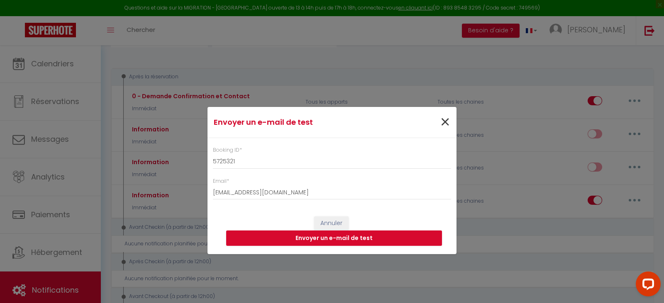
click at [450, 121] on div "×" at bounding box center [414, 122] width 83 height 18
click at [445, 121] on span "×" at bounding box center [445, 122] width 10 height 25
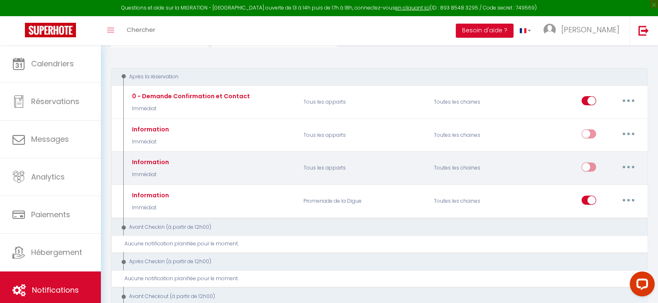
click at [627, 168] on icon "button" at bounding box center [628, 167] width 2 height 2
click at [599, 186] on link "Editer" at bounding box center [606, 186] width 61 height 14
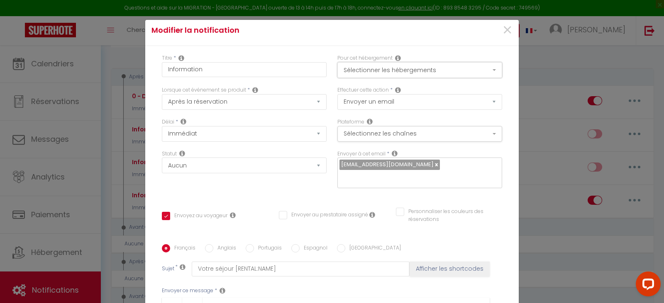
click at [396, 63] on button "Sélectionner les hébergements" at bounding box center [419, 70] width 165 height 16
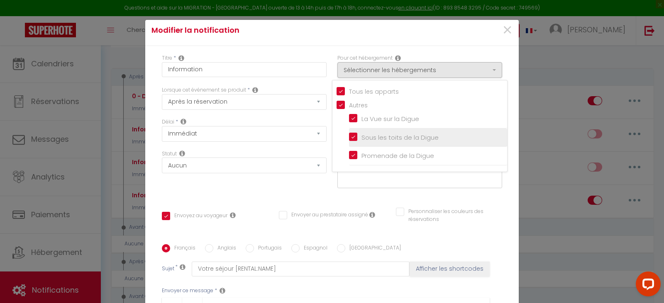
click at [349, 137] on input "Sous les toits de la Digue" at bounding box center [428, 138] width 158 height 8
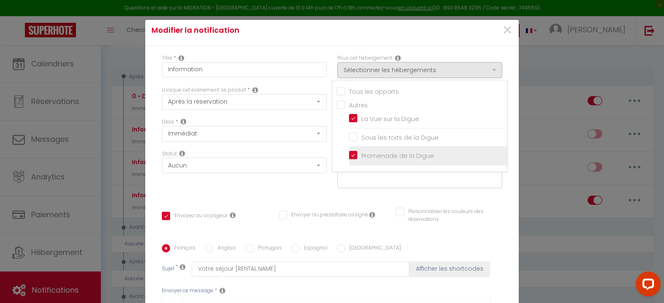
click at [349, 154] on input "Promenade de la Digue" at bounding box center [428, 156] width 158 height 8
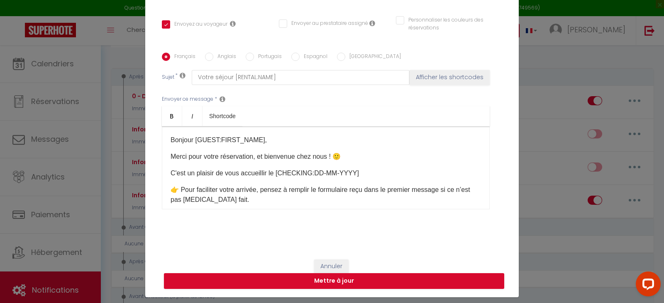
scroll to position [39, 0]
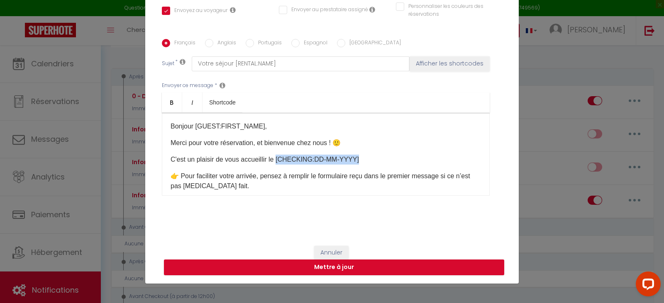
drag, startPoint x: 368, startPoint y: 158, endPoint x: 274, endPoint y: 156, distance: 94.2
click at [274, 156] on p "C'est un plaisir de vous accueillir le [CHECKING:DD-MM-YYYY]​" at bounding box center [326, 160] width 310 height 10
click at [440, 61] on button "Afficher les shortcodes" at bounding box center [450, 63] width 80 height 15
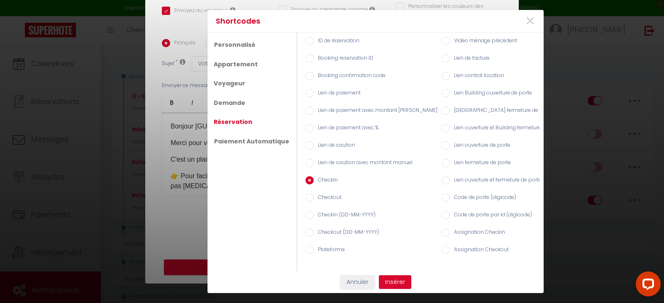
click at [319, 178] on label "Checkin" at bounding box center [326, 180] width 24 height 9
click at [314, 178] on input "Checkin" at bounding box center [310, 180] width 8 height 8
drag, startPoint x: 401, startPoint y: 286, endPoint x: 396, endPoint y: 280, distance: 7.1
click at [400, 285] on button "Insérer" at bounding box center [395, 283] width 32 height 14
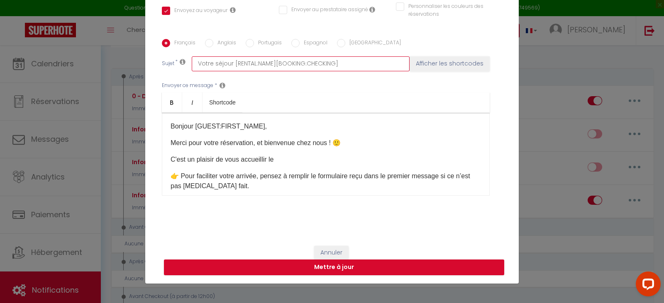
drag, startPoint x: 345, startPoint y: 69, endPoint x: 271, endPoint y: 78, distance: 74.5
click at [271, 78] on div "Français Anglais Portugais Espagnol Italien Sujet * Votre séjour [RENTAL:NAME][…" at bounding box center [332, 122] width 345 height 167
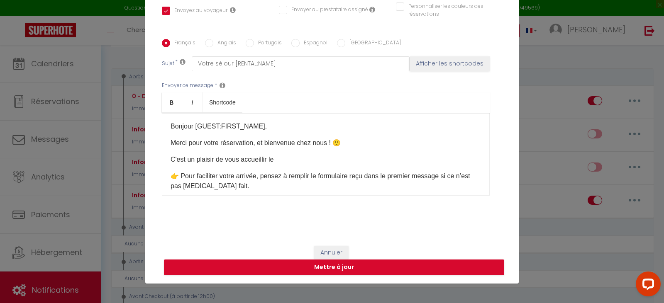
click at [298, 161] on p "C'est un plaisir de vous accueillir le" at bounding box center [326, 160] width 310 height 10
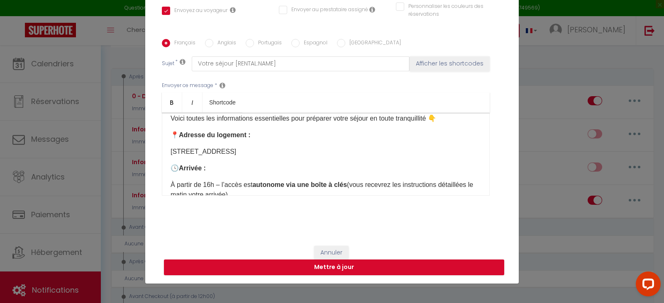
scroll to position [111, 0]
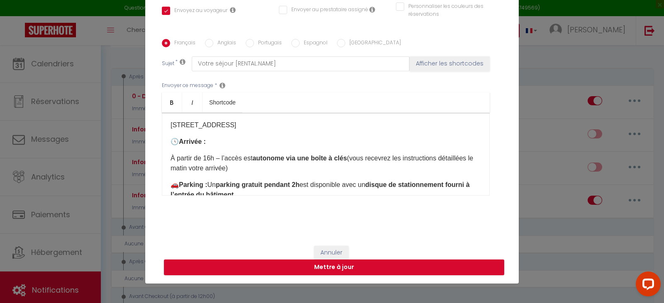
click at [289, 122] on p "7 rue Place Thiers, 55100 Verdun" at bounding box center [326, 125] width 310 height 10
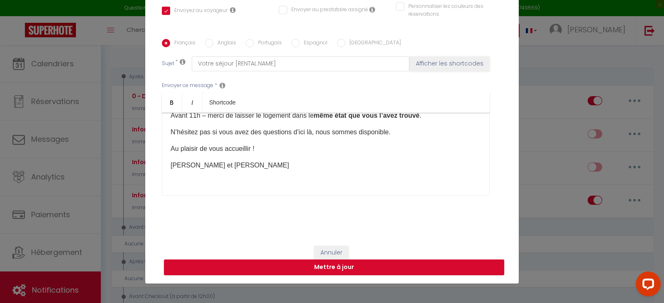
scroll to position [258, 0]
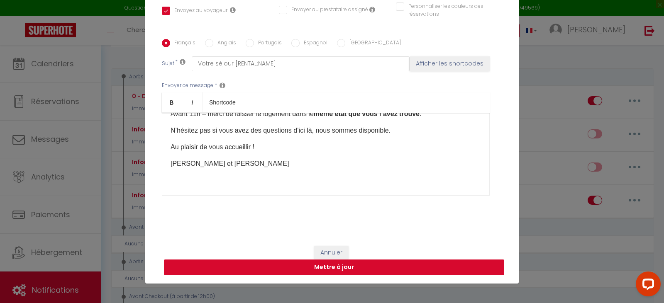
click at [313, 274] on button "Mettre à jour" at bounding box center [334, 268] width 340 height 16
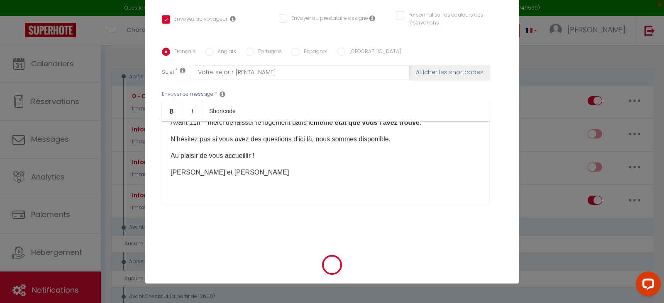
scroll to position [162, 0]
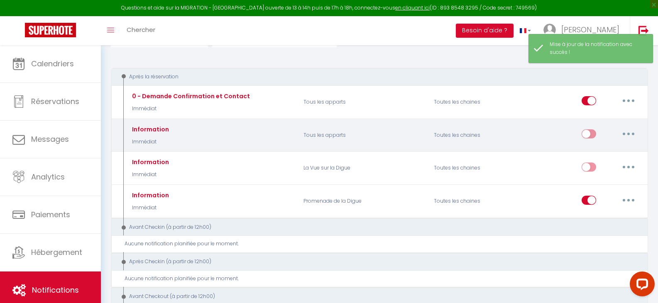
click at [632, 135] on button "button" at bounding box center [628, 133] width 23 height 13
click at [597, 152] on link "Editer" at bounding box center [606, 153] width 61 height 14
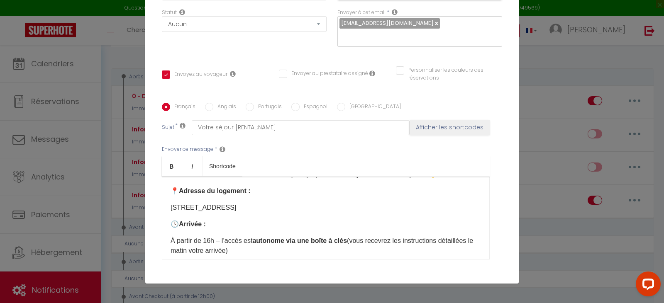
scroll to position [0, 0]
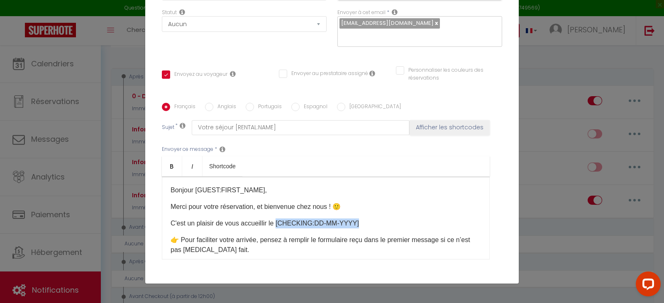
drag, startPoint x: 350, startPoint y: 234, endPoint x: 275, endPoint y: 227, distance: 75.8
click at [275, 227] on p "C'est un plaisir de vous accueillir le [CHECKING:DD-MM-YYYY]​" at bounding box center [326, 224] width 310 height 10
click at [445, 120] on button "Afficher les shortcodes" at bounding box center [450, 127] width 80 height 15
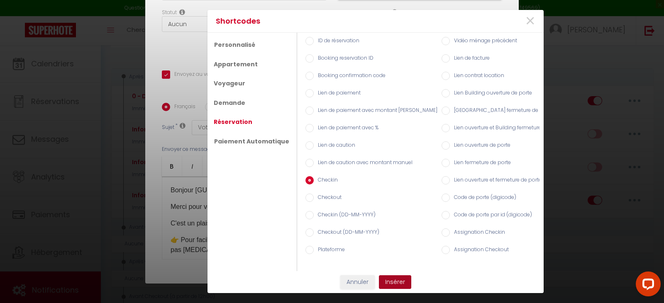
click at [394, 285] on button "Insérer" at bounding box center [395, 283] width 32 height 14
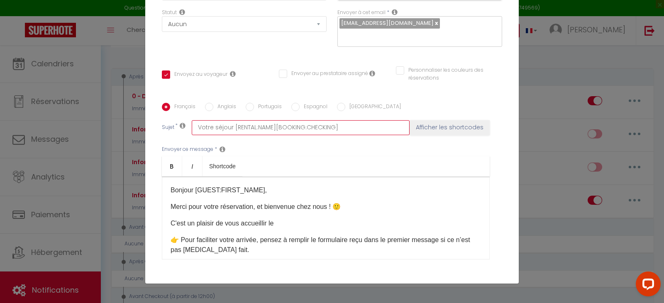
drag, startPoint x: 345, startPoint y: 129, endPoint x: 271, endPoint y: 164, distance: 81.7
click at [271, 164] on div "Français Anglais Portugais Espagnol Italien Sujet * Votre séjour [RENTAL:NAME][…" at bounding box center [332, 186] width 345 height 167
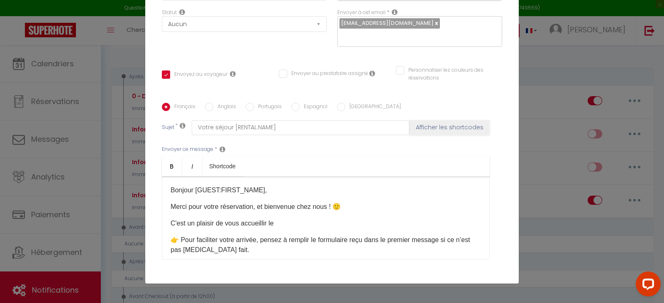
click at [339, 219] on p "C'est un plaisir de vous accueillir le" at bounding box center [326, 224] width 310 height 10
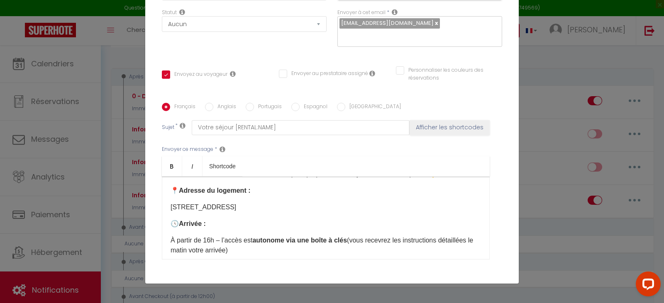
scroll to position [111, 0]
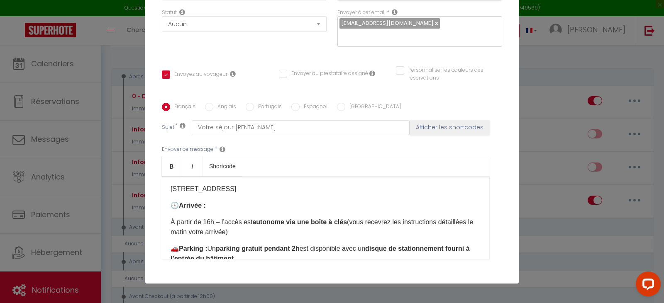
click at [275, 193] on p "7 rue Place Thiers, 55100 Verdun" at bounding box center [326, 189] width 310 height 10
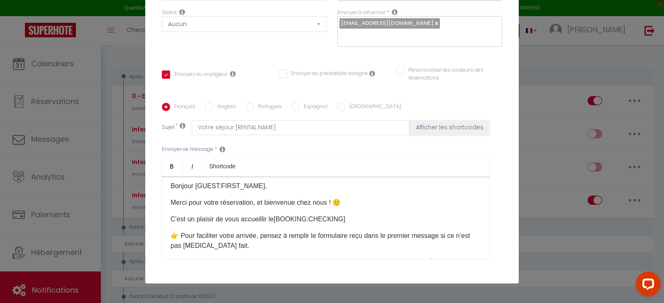
scroll to position [0, 0]
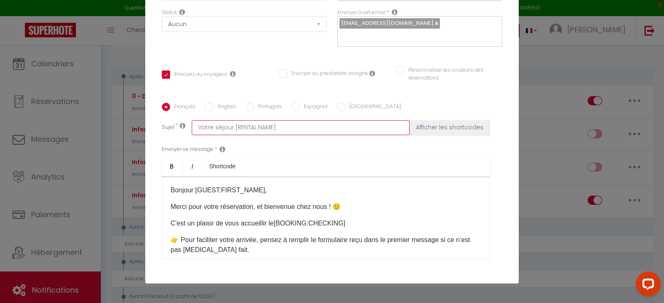
drag, startPoint x: 294, startPoint y: 126, endPoint x: 231, endPoint y: 145, distance: 66.0
click at [231, 145] on div "Français Anglais Portugais Espagnol Italien Sujet * Votre séjour [RENTAL:NAME] …" at bounding box center [332, 186] width 345 height 167
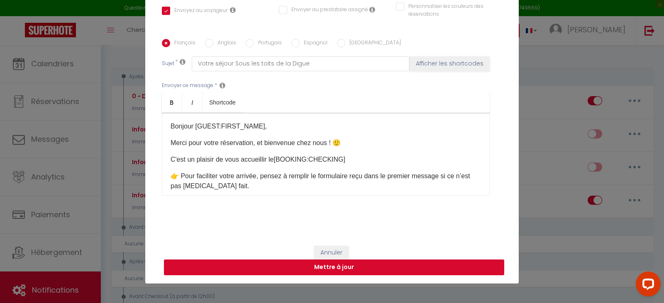
click at [404, 264] on button "Mettre à jour" at bounding box center [334, 268] width 340 height 16
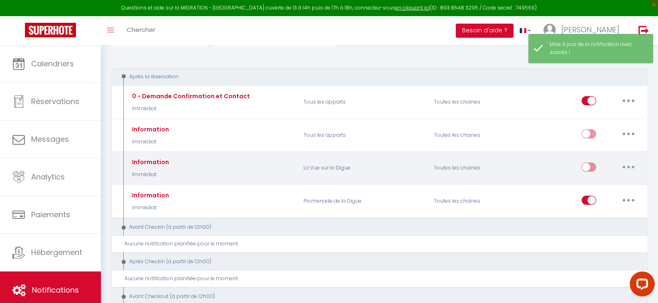
click at [627, 171] on button "button" at bounding box center [628, 167] width 23 height 13
click at [597, 184] on link "Editer" at bounding box center [606, 186] width 61 height 14
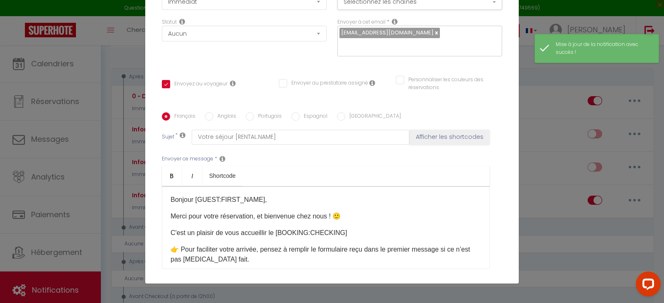
scroll to position [107, 0]
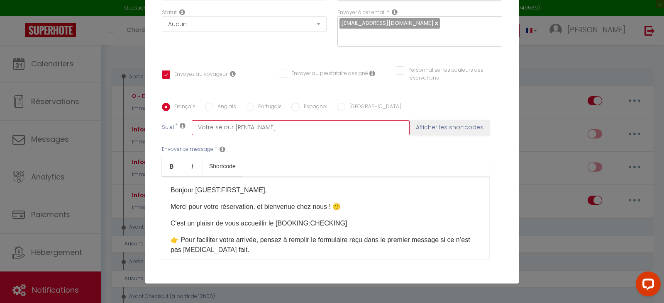
drag, startPoint x: 279, startPoint y: 121, endPoint x: 230, endPoint y: 135, distance: 50.7
click at [230, 135] on div "Français Anglais Portugais Espagnol Italien Sujet * Votre séjour [RENTAL:NAME] …" at bounding box center [332, 186] width 345 height 167
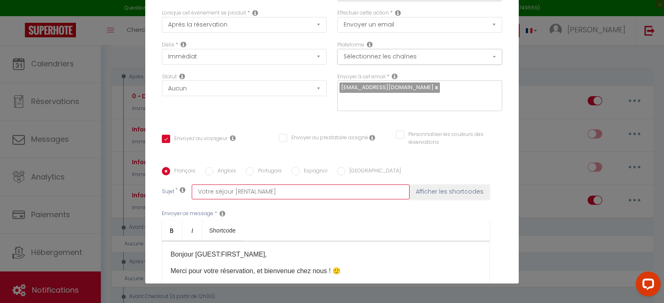
scroll to position [0, 0]
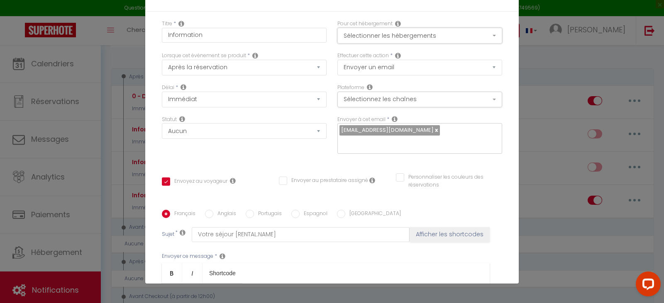
click at [463, 36] on button "Sélectionner les hébergements" at bounding box center [419, 36] width 165 height 16
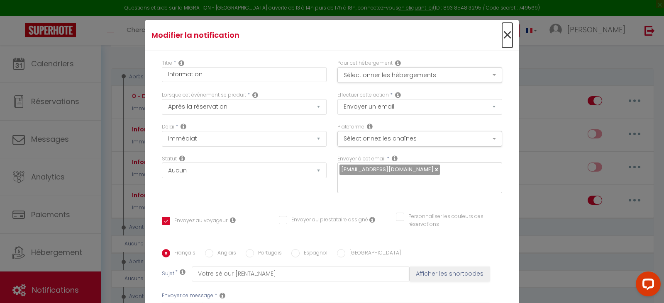
click at [502, 37] on span "×" at bounding box center [507, 35] width 10 height 25
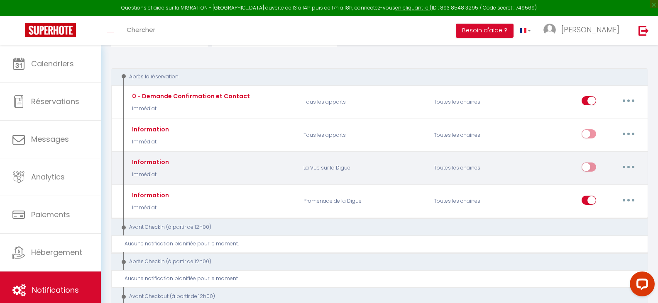
click at [626, 169] on button "button" at bounding box center [628, 167] width 23 height 13
click at [595, 190] on link "Editer" at bounding box center [606, 186] width 61 height 14
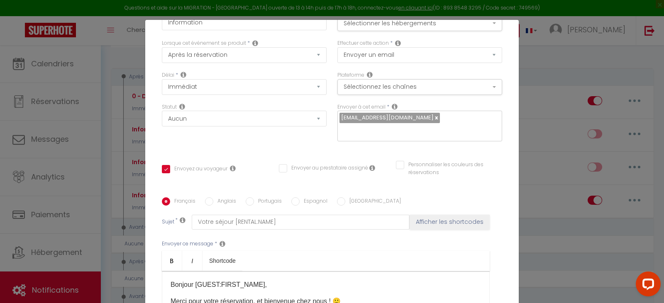
scroll to position [53, 0]
click at [296, 220] on input "Votre séjour [RENTAL:NAME]" at bounding box center [301, 221] width 218 height 15
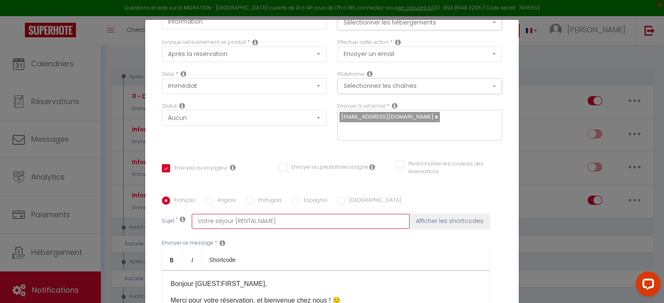
click at [296, 220] on input "Votre séjour [RENTAL:NAME]" at bounding box center [301, 221] width 218 height 15
click at [276, 222] on input "Votre séjour [RENTAL:NAME]" at bounding box center [301, 221] width 218 height 15
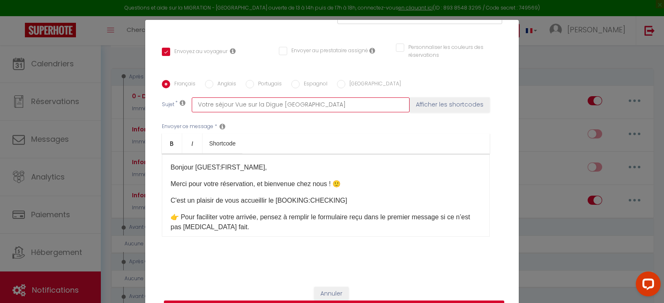
scroll to position [171, 0]
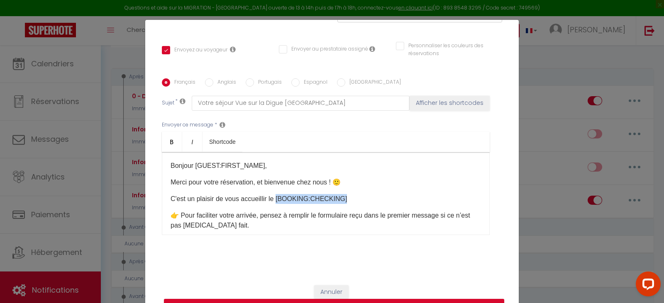
drag, startPoint x: 346, startPoint y: 200, endPoint x: 275, endPoint y: 196, distance: 71.1
click at [275, 196] on p "C'est un plaisir de vous accueillir le [BOOKING:CHECKING]​" at bounding box center [326, 199] width 310 height 10
click at [440, 95] on div "Français Anglais Portugais Espagnol Italien Sujet * Votre séjour Vue sur la Dig…" at bounding box center [332, 161] width 345 height 167
click at [465, 102] on button "Afficher les shortcodes" at bounding box center [450, 103] width 80 height 15
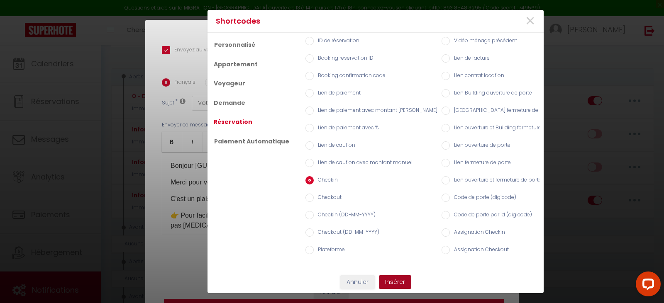
click at [397, 290] on button "Insérer" at bounding box center [395, 283] width 32 height 14
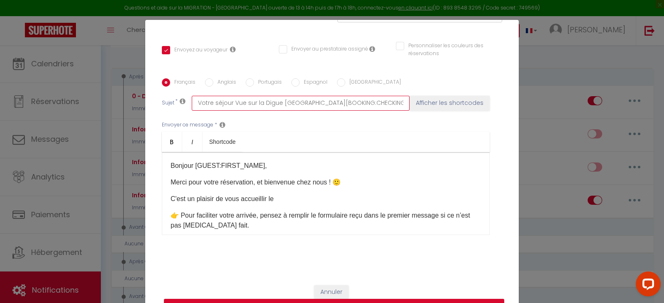
drag, startPoint x: 369, startPoint y: 101, endPoint x: 300, endPoint y: 142, distance: 79.7
click at [300, 142] on div "Français Anglais Portugais Espagnol Italien Sujet * Votre séjour Vue sur la Dig…" at bounding box center [332, 161] width 345 height 167
click at [284, 204] on div "Bonjour [GUEST:FIRST_NAME]​, Merci pour votre réservation, et bienvenue chez no…" at bounding box center [326, 193] width 328 height 83
click at [284, 193] on div "Bonjour [GUEST:FIRST_NAME]​, Merci pour votre réservation, et bienvenue chez no…" at bounding box center [326, 193] width 328 height 83
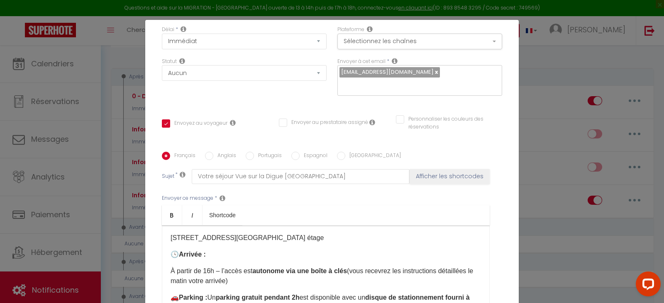
scroll to position [5, 0]
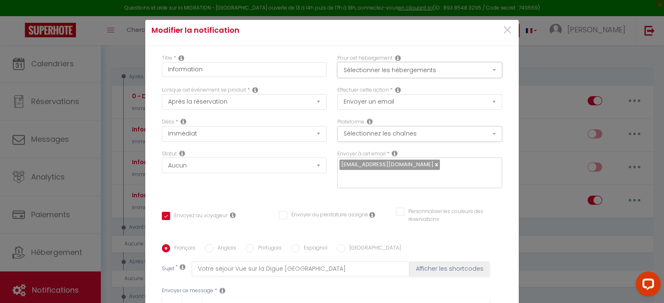
click at [380, 66] on button "Sélectionner les hébergements" at bounding box center [419, 70] width 165 height 16
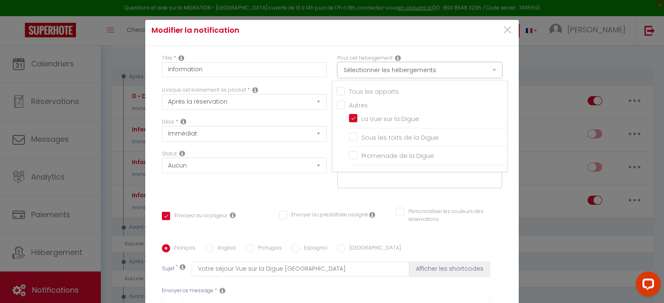
click at [380, 66] on button "Sélectionner les hébergements" at bounding box center [419, 70] width 165 height 16
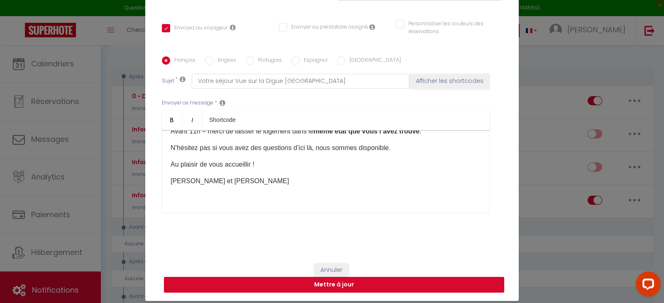
scroll to position [39, 0]
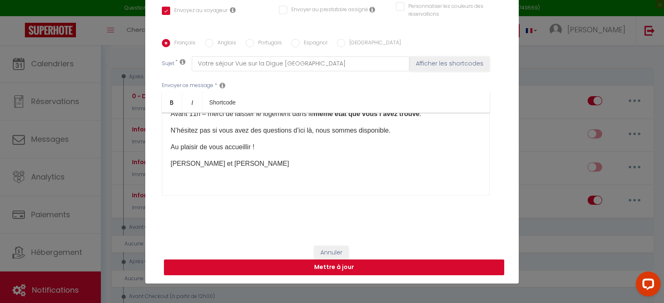
click at [244, 266] on button "Mettre à jour" at bounding box center [334, 268] width 340 height 16
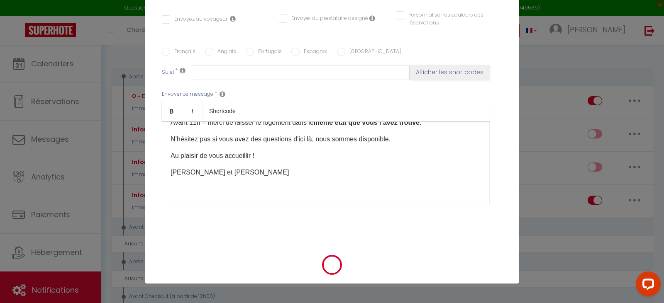
scroll to position [0, 0]
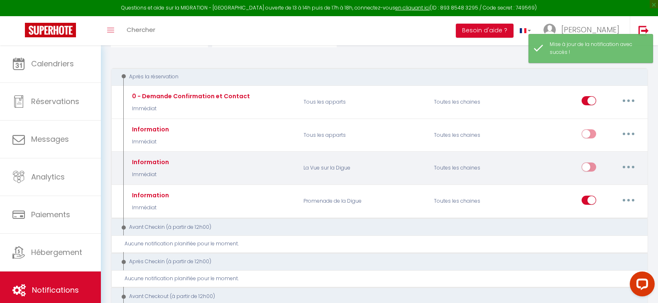
click at [590, 170] on input "checkbox" at bounding box center [589, 169] width 15 height 12
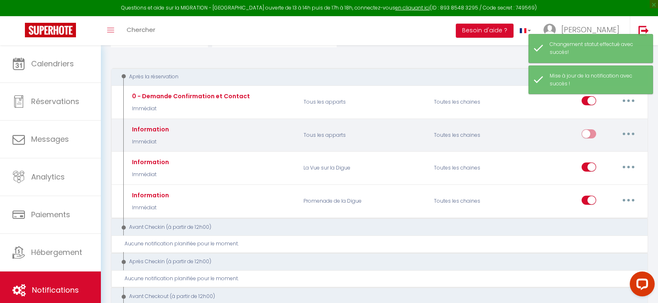
click at [628, 137] on button "button" at bounding box center [628, 133] width 23 height 13
click at [597, 154] on link "Editer" at bounding box center [606, 153] width 61 height 14
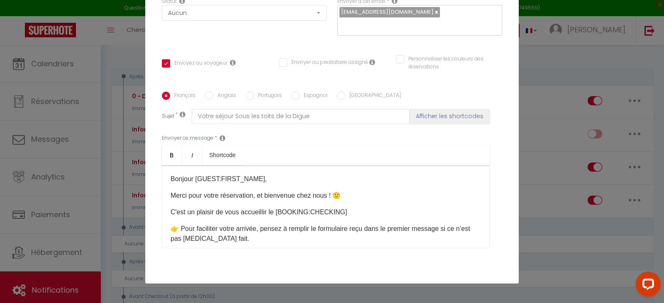
scroll to position [171, 0]
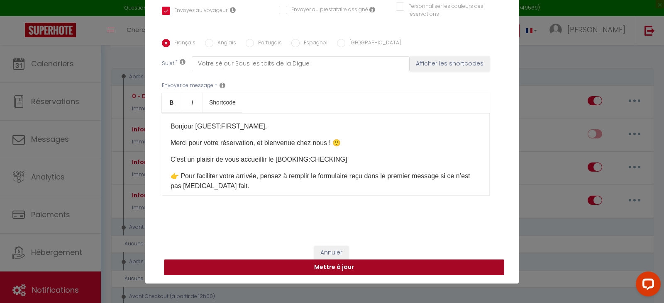
click at [362, 268] on button "Mettre à jour" at bounding box center [334, 268] width 340 height 16
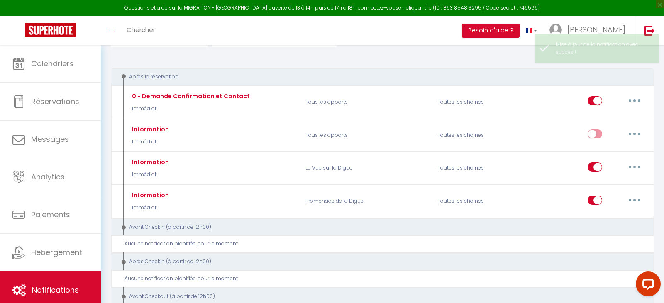
scroll to position [0, 0]
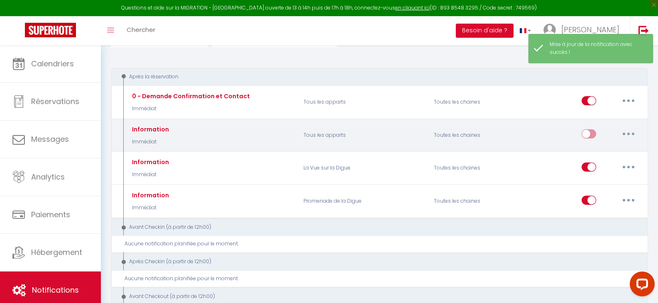
click at [591, 135] on input "checkbox" at bounding box center [589, 136] width 15 height 12
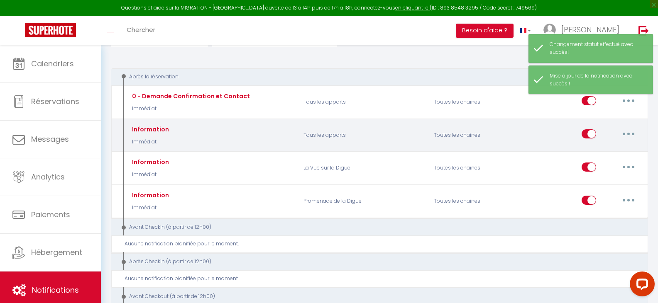
click at [629, 136] on button "button" at bounding box center [628, 133] width 23 height 13
click at [602, 153] on link "Editer" at bounding box center [606, 153] width 61 height 14
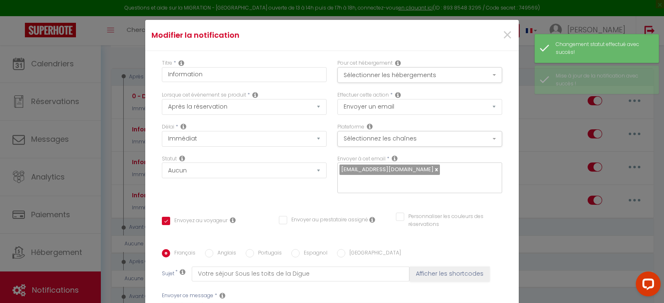
click at [406, 63] on div "Pour cet hébergement Sélectionner les hébergements Tous les apparts Autres La V…" at bounding box center [419, 71] width 165 height 24
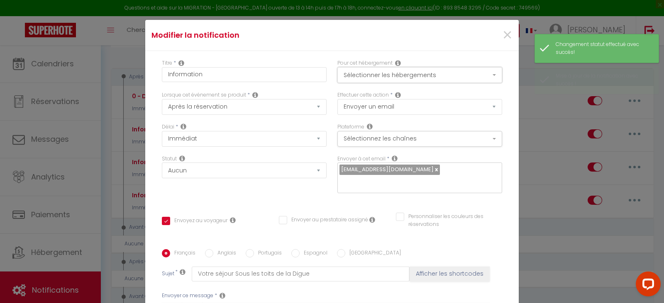
click at [401, 70] on button "Sélectionner les hébergements" at bounding box center [419, 75] width 165 height 16
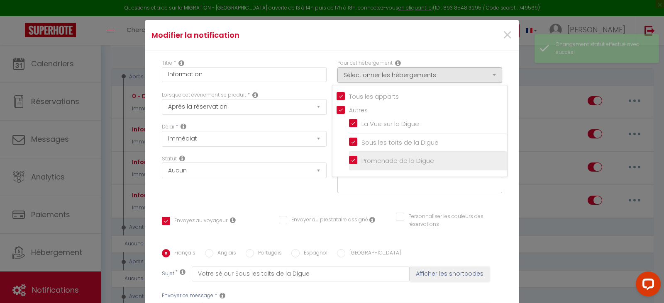
click at [357, 161] on input "Promenade de la Digue" at bounding box center [428, 161] width 158 height 8
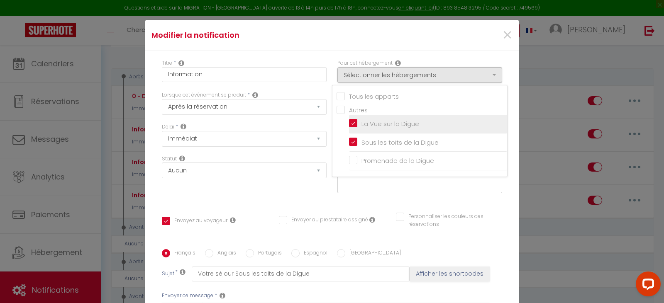
click at [362, 122] on input "La Vue sur la Digue" at bounding box center [428, 124] width 158 height 8
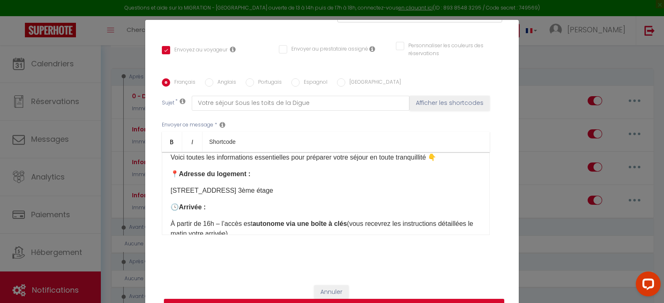
scroll to position [166, 0]
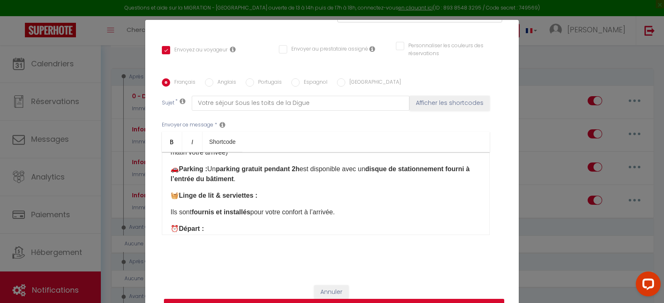
click at [373, 301] on button "Mettre à jour" at bounding box center [334, 307] width 340 height 16
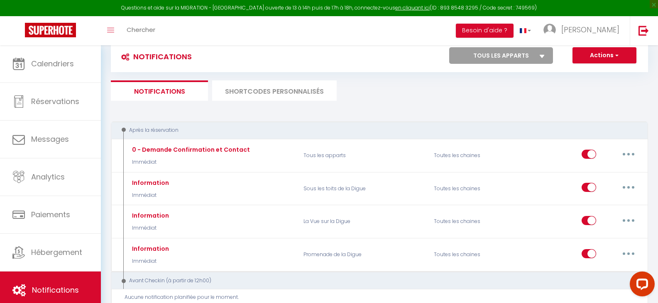
scroll to position [0, 0]
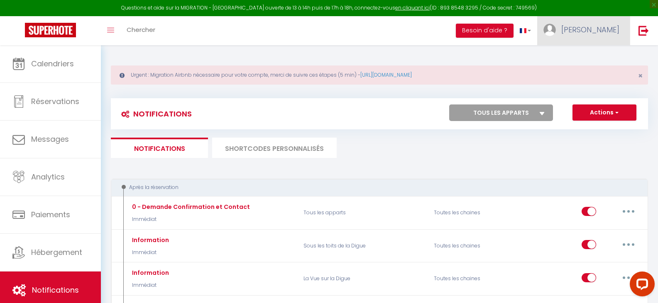
click at [616, 28] on span "[PERSON_NAME]" at bounding box center [590, 29] width 58 height 10
click at [601, 56] on link "Paramètres" at bounding box center [596, 58] width 61 height 14
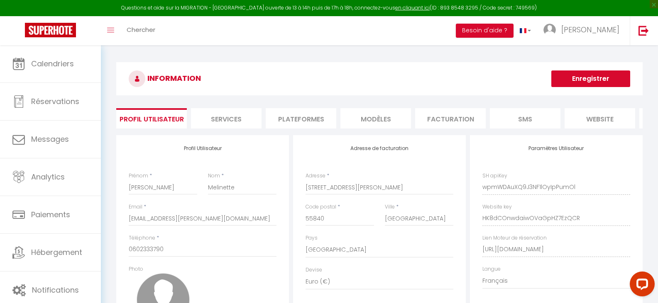
click at [304, 117] on li "Plateformes" at bounding box center [301, 118] width 71 height 20
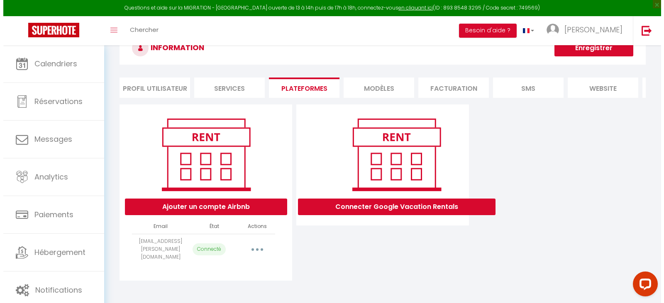
scroll to position [45, 0]
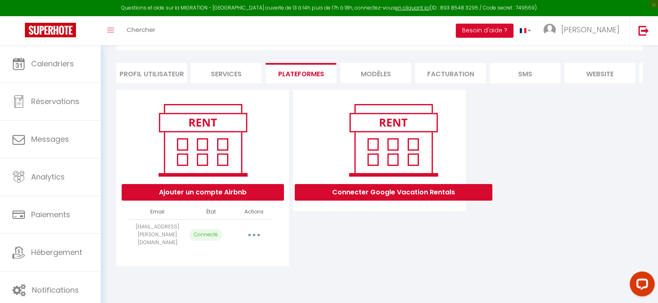
click at [254, 235] on button "button" at bounding box center [253, 234] width 23 height 13
click at [242, 289] on link "Reconnecter le compte" at bounding box center [217, 284] width 92 height 14
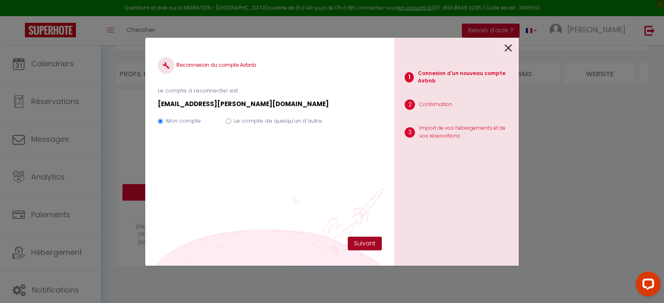
click at [368, 249] on button "Suivant" at bounding box center [365, 244] width 34 height 14
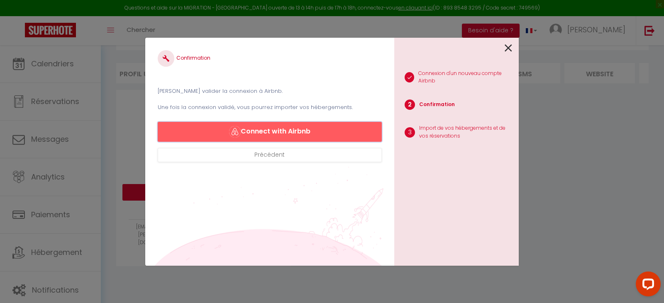
click at [280, 126] on button "Connect with Airbnb" at bounding box center [270, 132] width 224 height 20
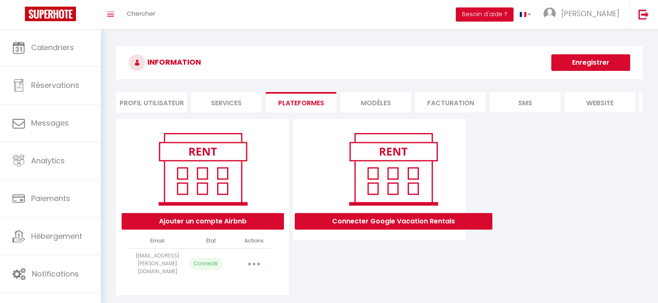
select select "27819"
select select "37385"
select select "64598"
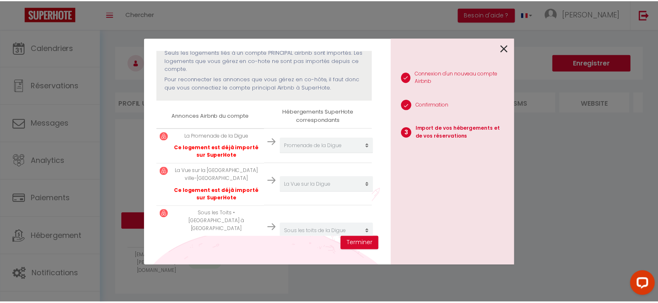
scroll to position [110, 0]
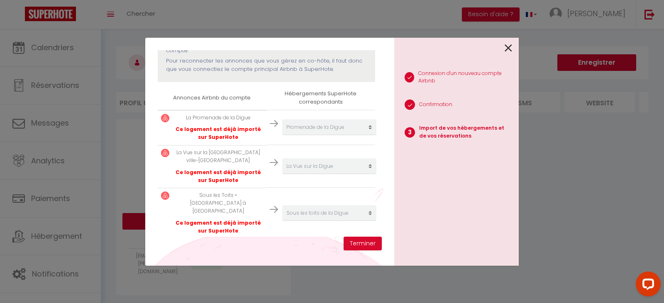
click at [363, 251] on div "Importer de vos hébergements et de vos réservations [PERSON_NAME] sélectionner …" at bounding box center [269, 152] width 249 height 228
click at [366, 243] on button "Terminer" at bounding box center [363, 244] width 38 height 14
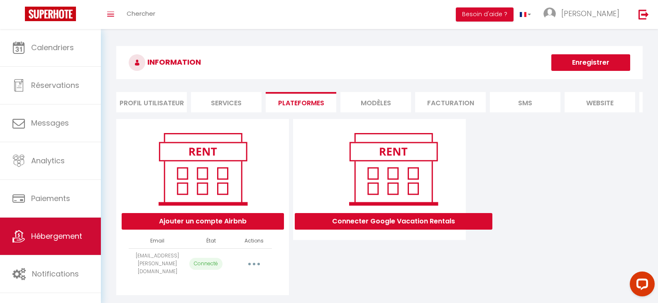
click at [58, 242] on link "Hébergement" at bounding box center [50, 236] width 101 height 37
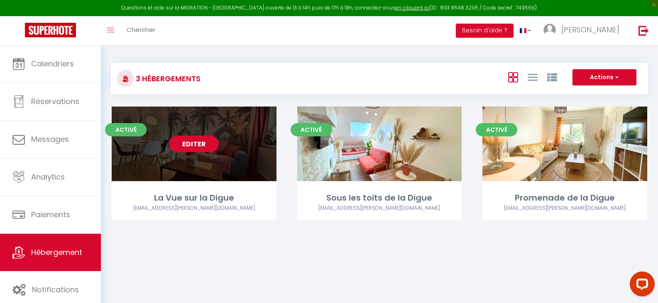
click at [196, 139] on link "Editer" at bounding box center [194, 144] width 50 height 17
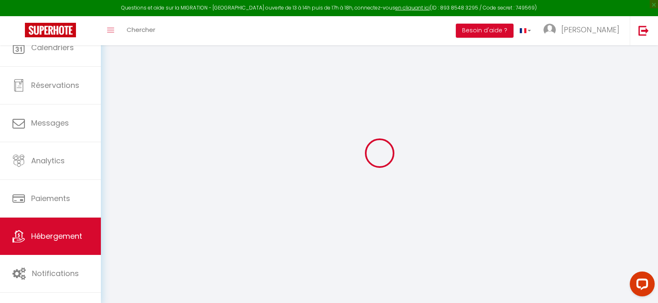
select select
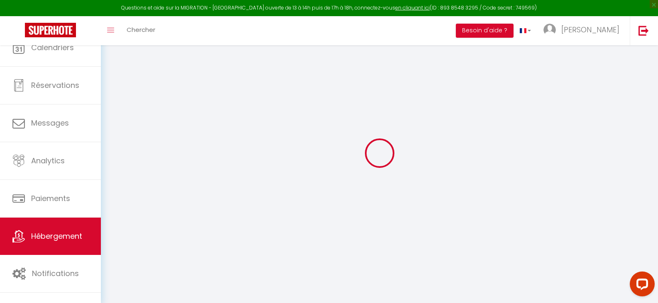
select select
checkbox input "false"
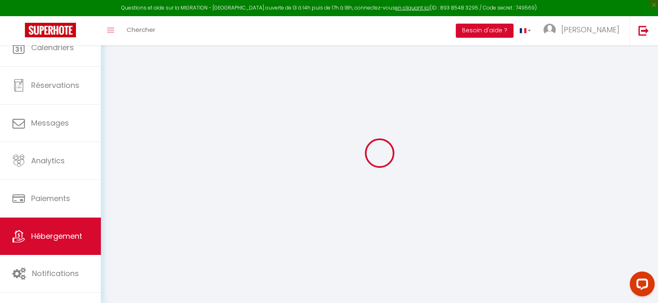
select select "28"
select select
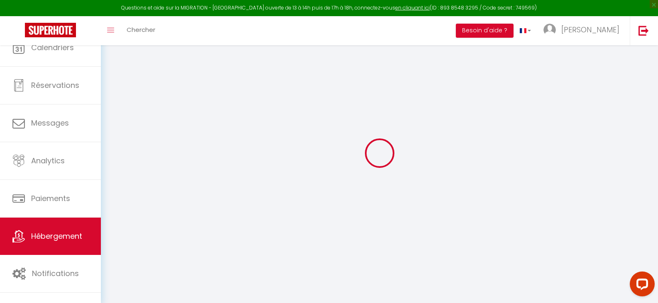
select select
checkbox input "false"
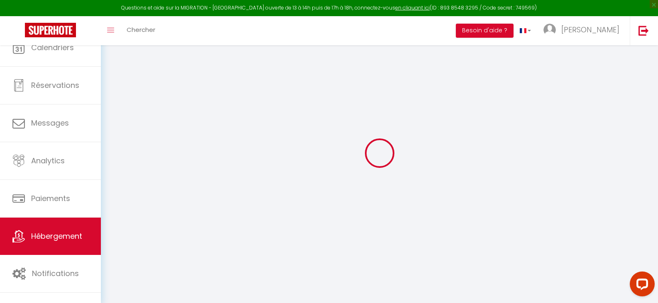
checkbox input "false"
select select
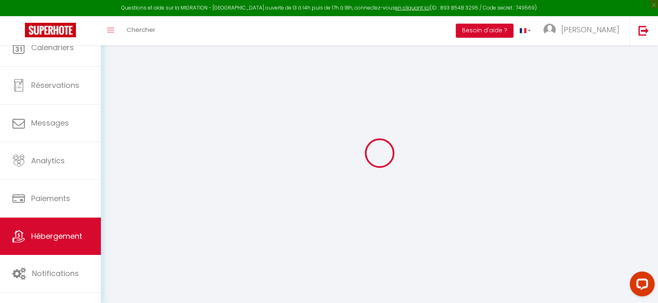
select select
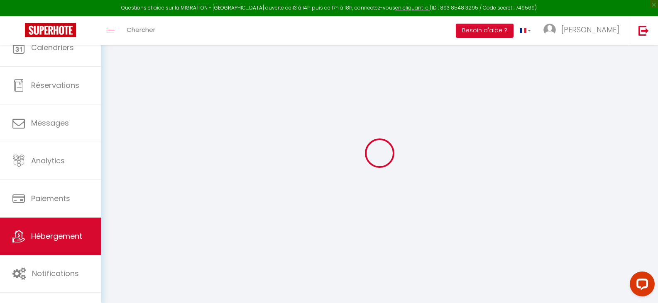
select select
checkbox input "false"
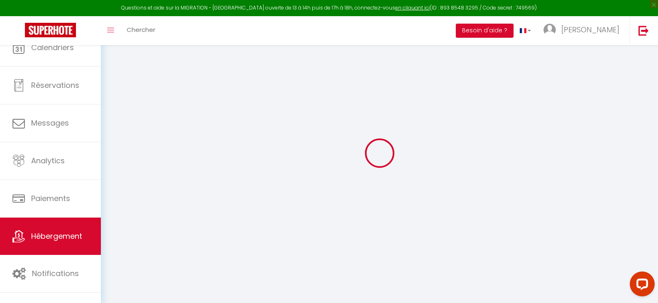
select select
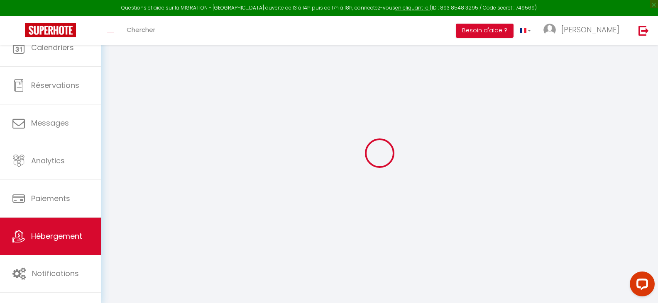
select select
checkbox input "false"
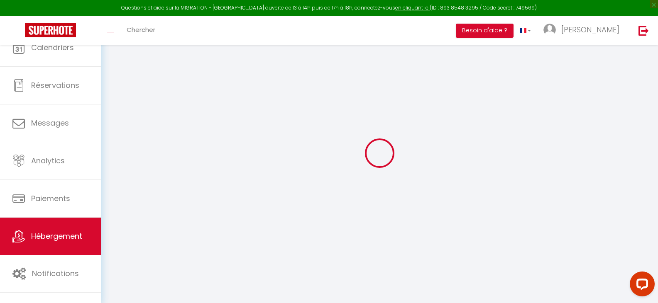
checkbox input "false"
select select
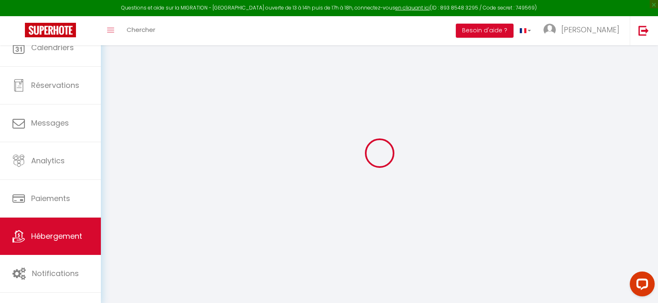
select select
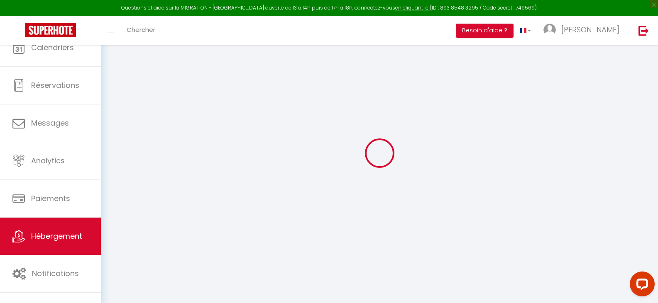
checkbox input "false"
select select
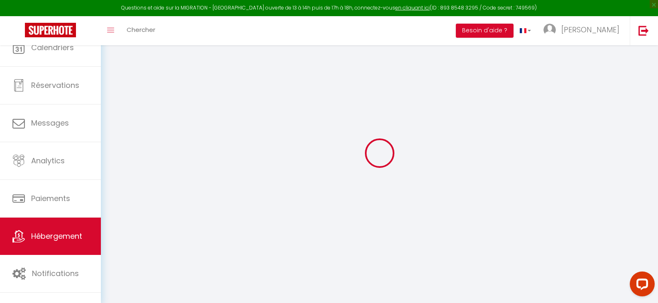
select select
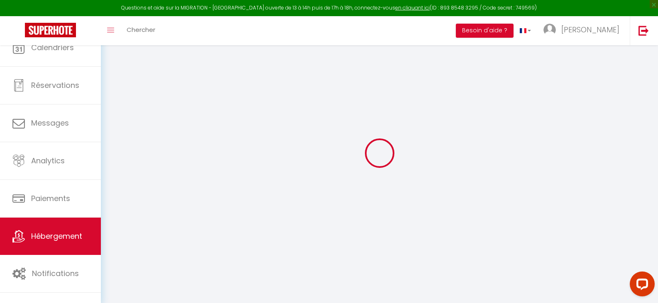
select select
checkbox input "false"
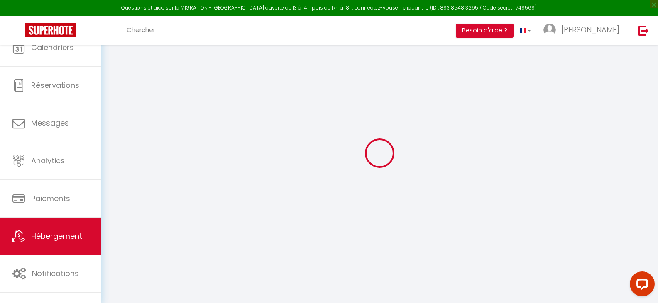
checkbox input "false"
select select
type input "La Vue sur la Digue"
type input "[PERSON_NAME]"
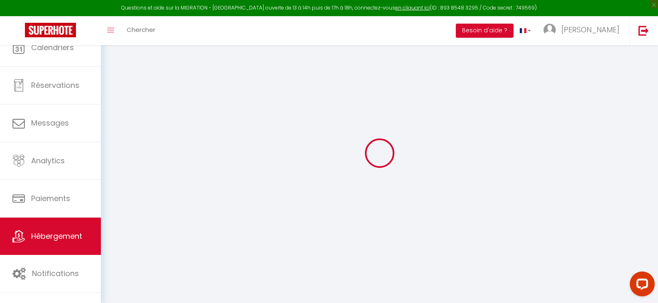
type input "70"
type input "8"
type input "12"
select select
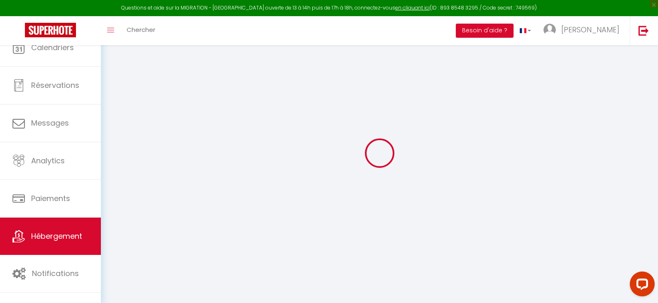
select select
type input "7 Place Thiers"
type input "55100"
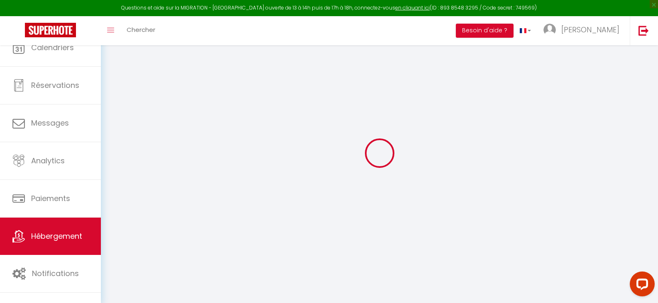
type input "[GEOGRAPHIC_DATA]"
type input "[EMAIL_ADDRESS][PERSON_NAME][DOMAIN_NAME]"
select select "6014"
checkbox input "false"
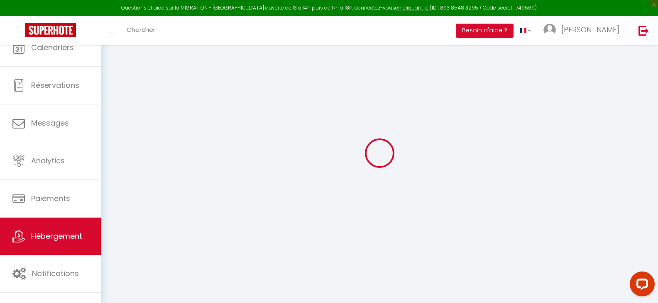
checkbox input "false"
type input "0"
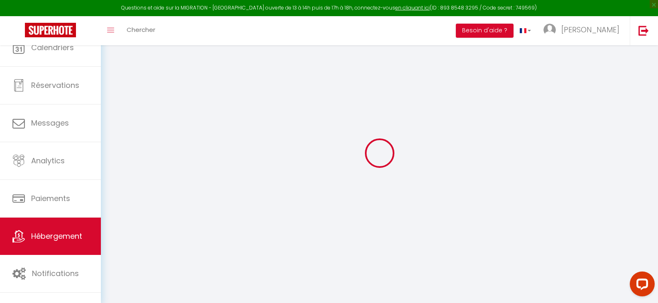
type input "0"
select select
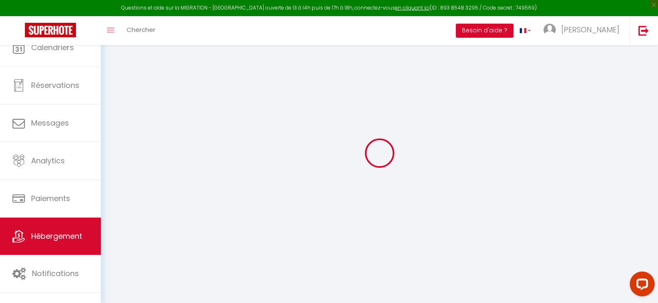
select select
checkbox input "false"
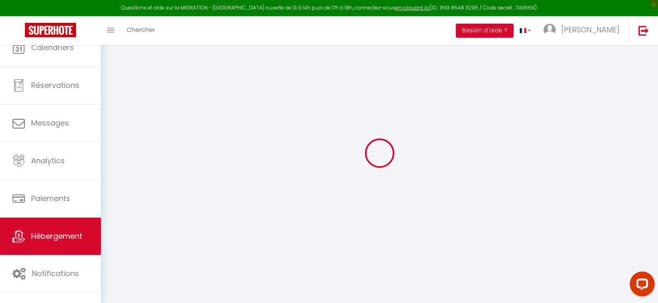
select select
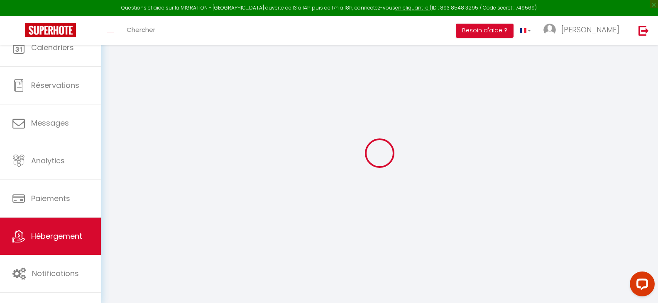
checkbox input "false"
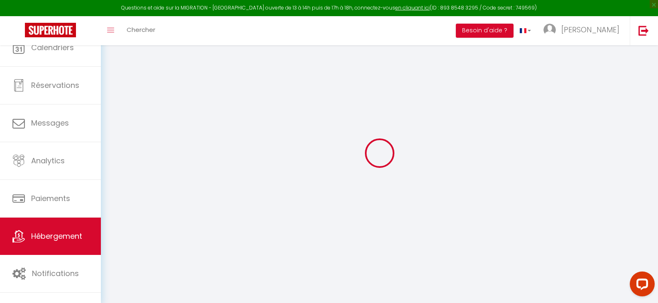
checkbox input "false"
select select "17:00"
select select
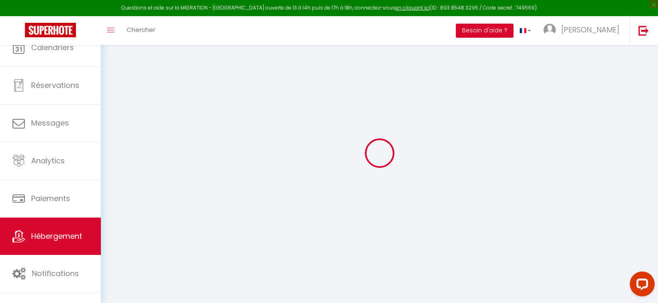
select select "11:00"
select select "30"
select select "120"
select select
checkbox input "false"
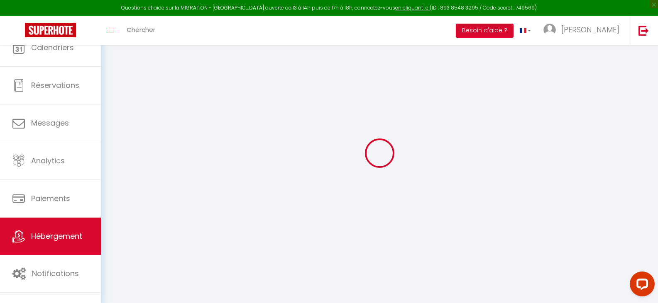
checkbox input "false"
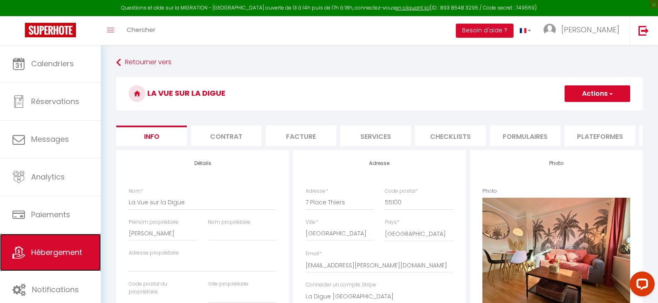
click at [81, 250] on span "Hébergement" at bounding box center [56, 252] width 51 height 10
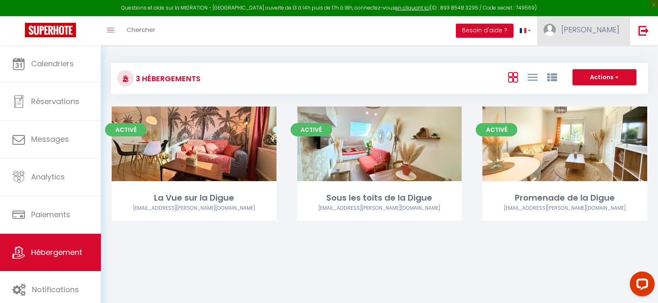
click at [594, 27] on link "[PERSON_NAME]" at bounding box center [583, 30] width 93 height 29
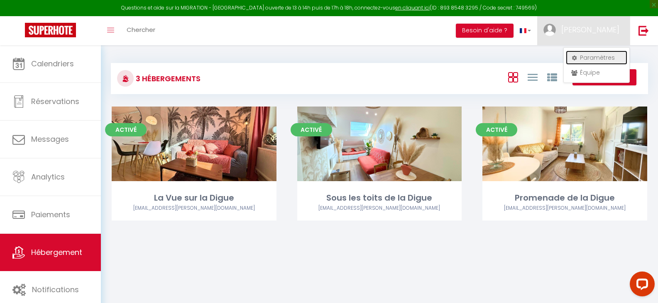
click at [584, 54] on link "Paramètres" at bounding box center [596, 58] width 61 height 14
select select "fr"
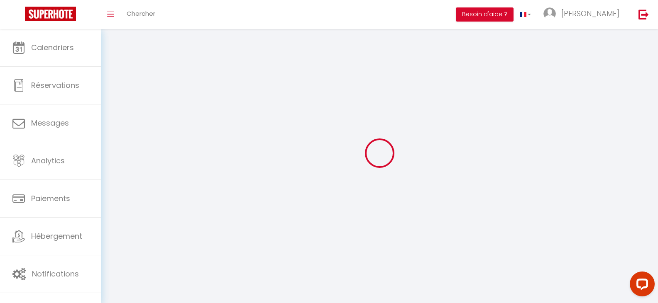
type input "[PERSON_NAME]"
type input "Melinette"
type input "0602333790"
type input "[STREET_ADDRESS][PERSON_NAME]"
type input "55840"
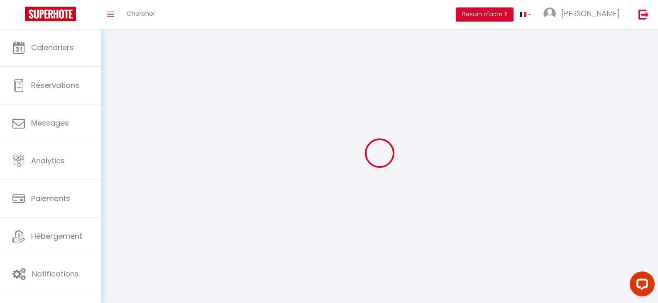
type input "[GEOGRAPHIC_DATA]"
type input "wpmWDAuXQ9J3NF1lOyIpPumOl"
type input "HK8dCOnwdaiwOVaGpHZ7EzQCR"
type input "[URL][DOMAIN_NAME]"
select select "28"
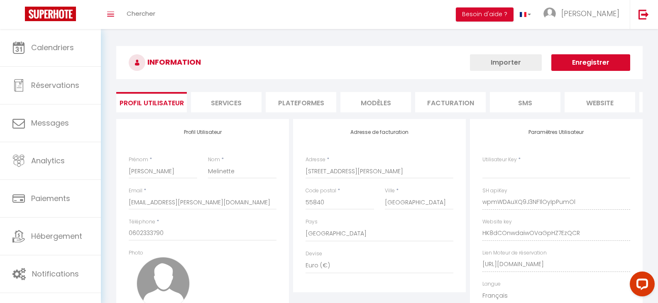
type input "wpmWDAuXQ9J3NF1lOyIpPumOl"
type input "HK8dCOnwdaiwOVaGpHZ7EzQCR"
type input "[URL][DOMAIN_NAME]"
select select "fr"
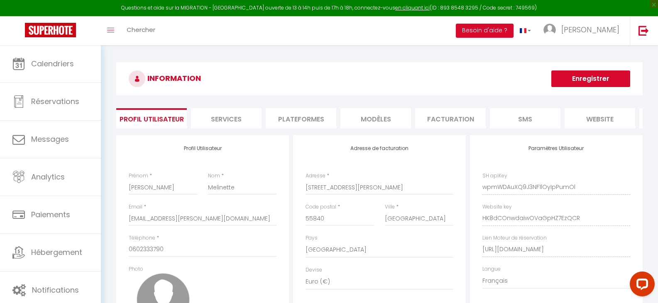
click at [318, 108] on li "Plateformes" at bounding box center [301, 118] width 71 height 20
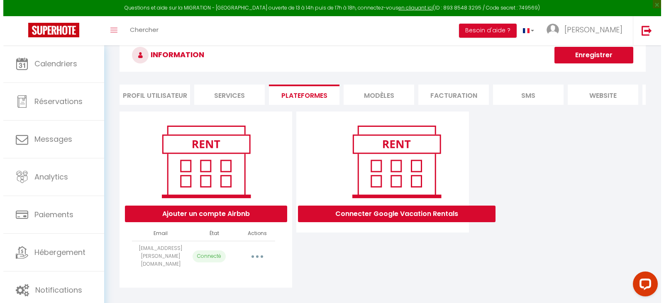
scroll to position [45, 0]
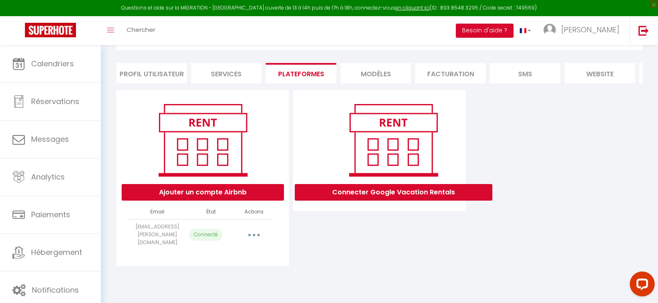
drag, startPoint x: 257, startPoint y: 239, endPoint x: 260, endPoint y: 242, distance: 4.7
click at [257, 240] on button "button" at bounding box center [253, 234] width 23 height 13
click at [227, 288] on link "Reconnecter le compte" at bounding box center [217, 284] width 92 height 14
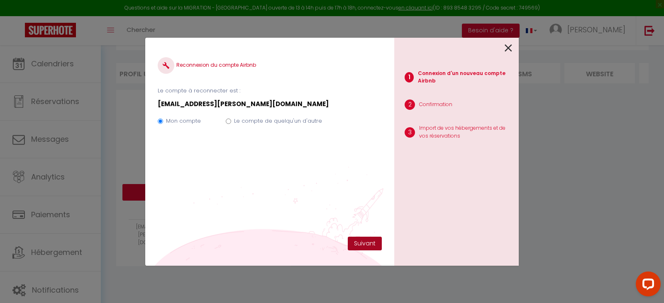
click at [362, 242] on button "Suivant" at bounding box center [365, 244] width 34 height 14
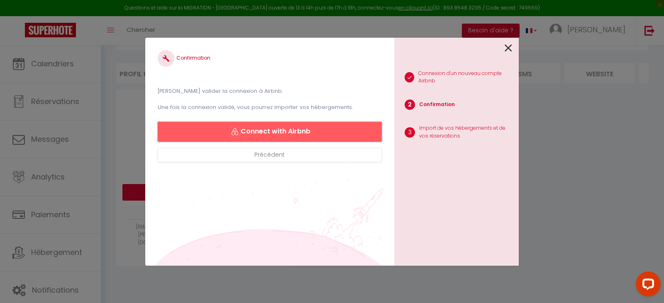
click at [286, 131] on button "Connect with Airbnb" at bounding box center [270, 132] width 224 height 20
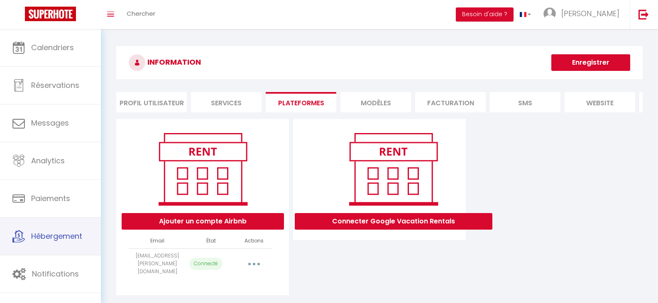
select select "27819"
select select "37385"
select select "64598"
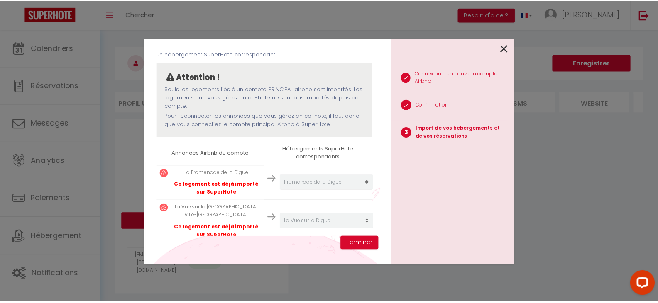
scroll to position [110, 0]
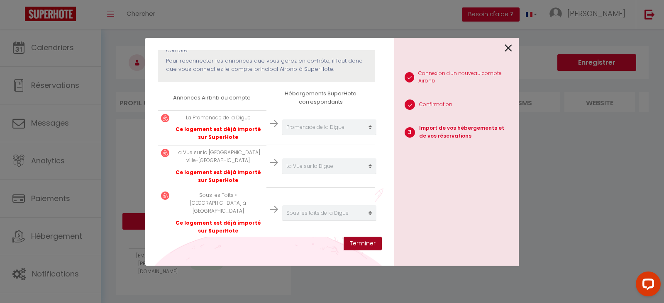
click at [362, 244] on button "Terminer" at bounding box center [363, 244] width 38 height 14
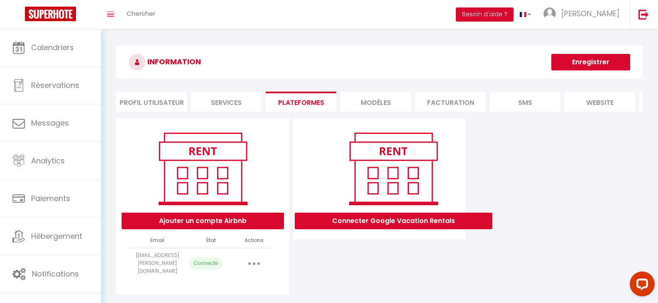
scroll to position [0, 0]
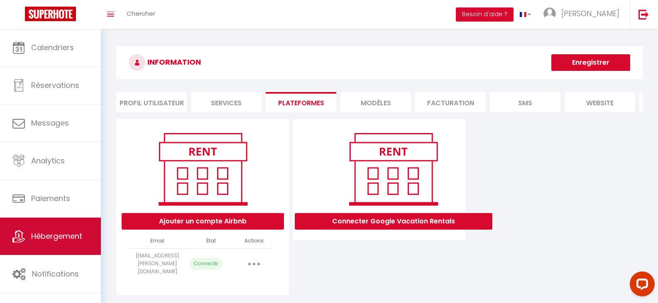
click at [56, 230] on link "Hébergement" at bounding box center [50, 236] width 101 height 37
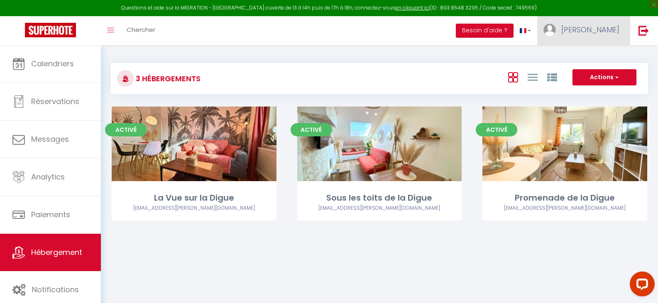
click at [615, 36] on link "[PERSON_NAME]" at bounding box center [583, 30] width 93 height 29
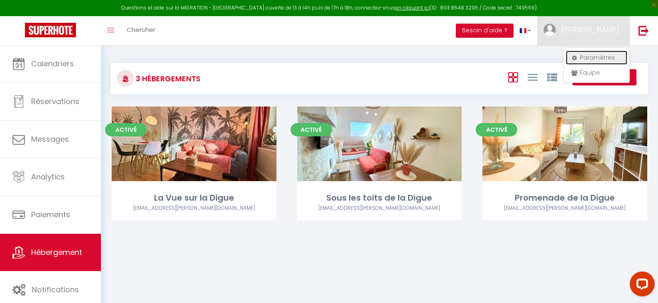
click at [596, 58] on link "Paramètres" at bounding box center [596, 58] width 61 height 14
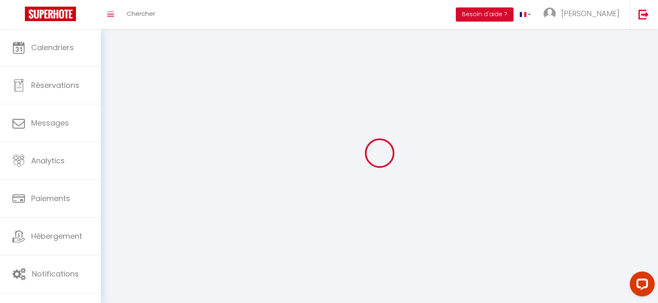
type input "[PERSON_NAME]"
type input "Melinette"
type input "0602333790"
type input "[STREET_ADDRESS][PERSON_NAME]"
type input "55840"
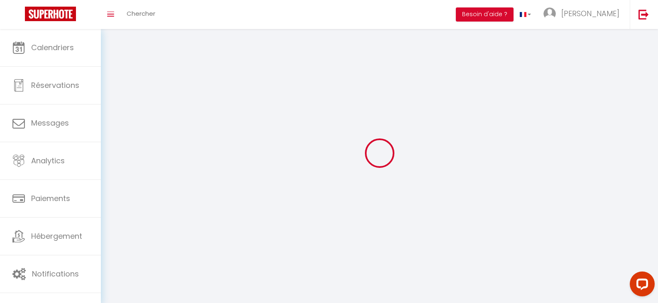
type input "[GEOGRAPHIC_DATA]"
select select "28"
type input "wpmWDAuXQ9J3NF1lOyIpPumOl"
type input "HK8dCOnwdaiwOVaGpHZ7EzQCR"
type input "[URL][DOMAIN_NAME]"
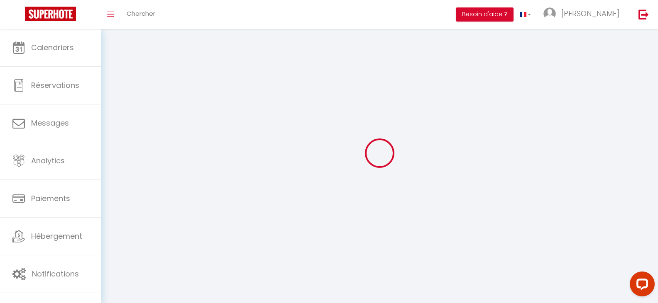
select select "fr"
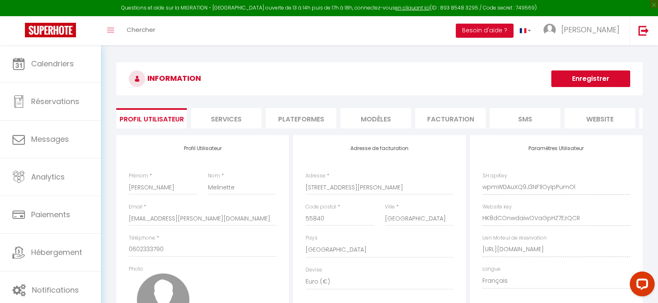
click at [291, 122] on li "Plateformes" at bounding box center [301, 118] width 71 height 20
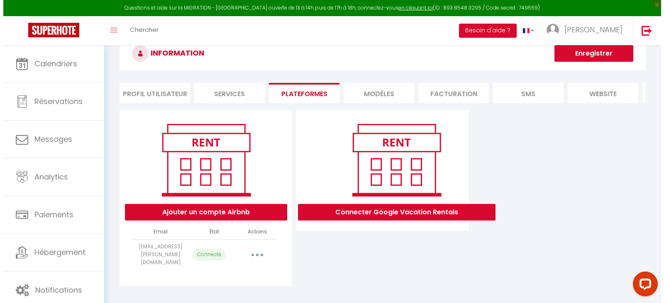
scroll to position [45, 0]
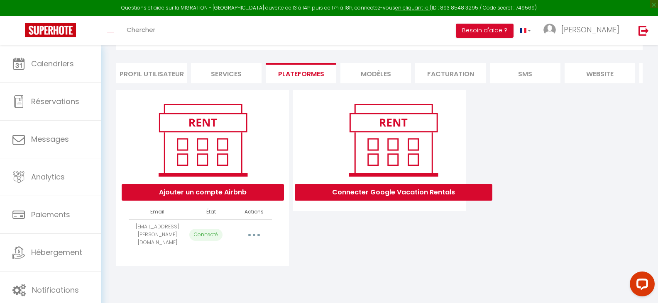
click at [252, 233] on button "button" at bounding box center [253, 234] width 23 height 13
click at [249, 256] on link "Importer les appartements" at bounding box center [217, 254] width 92 height 14
select select "27819"
select select "37385"
select select "64598"
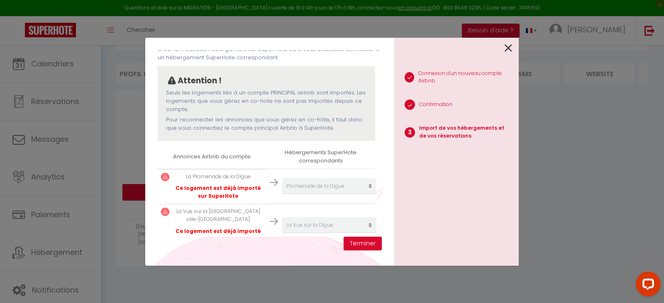
scroll to position [0, 0]
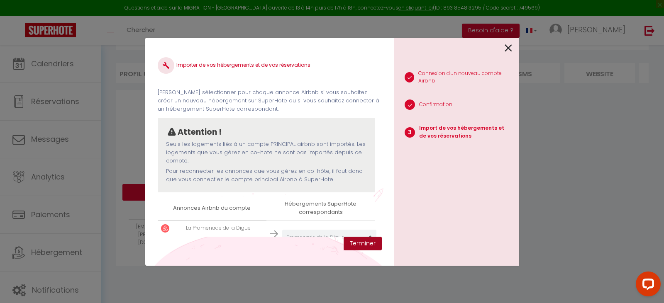
click at [357, 247] on button "Terminer" at bounding box center [363, 244] width 38 height 14
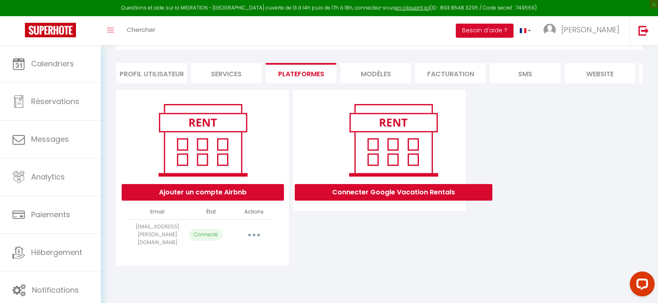
click at [255, 239] on button "button" at bounding box center [253, 234] width 23 height 13
click at [222, 256] on link "Importer les appartements" at bounding box center [217, 254] width 92 height 14
select select "27819"
select select "37385"
select select "64598"
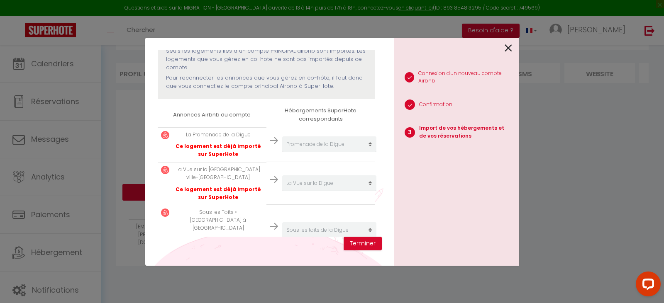
scroll to position [110, 0]
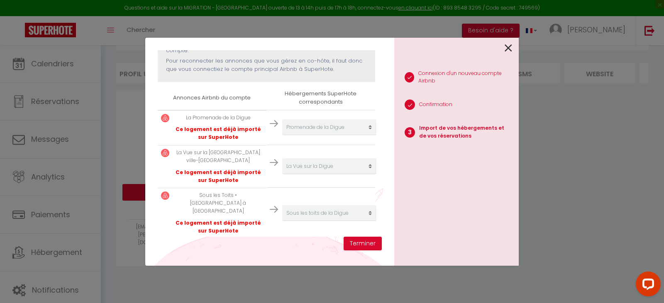
click at [239, 172] on p "Ce logement est déjà importé sur SuperHote" at bounding box center [219, 177] width 90 height 16
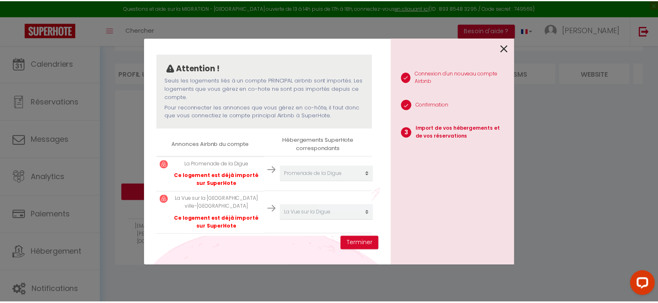
scroll to position [0, 0]
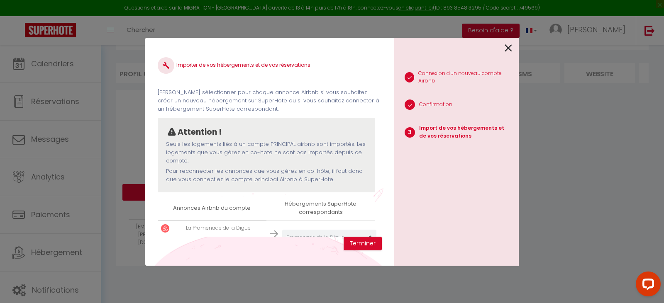
click at [327, 198] on th "Hébergements SuperHote correspondants" at bounding box center [320, 209] width 109 height 24
click at [320, 211] on th "Hébergements SuperHote correspondants" at bounding box center [320, 209] width 109 height 24
click at [506, 52] on icon at bounding box center [508, 48] width 7 height 12
